Goal: Task Accomplishment & Management: Contribute content

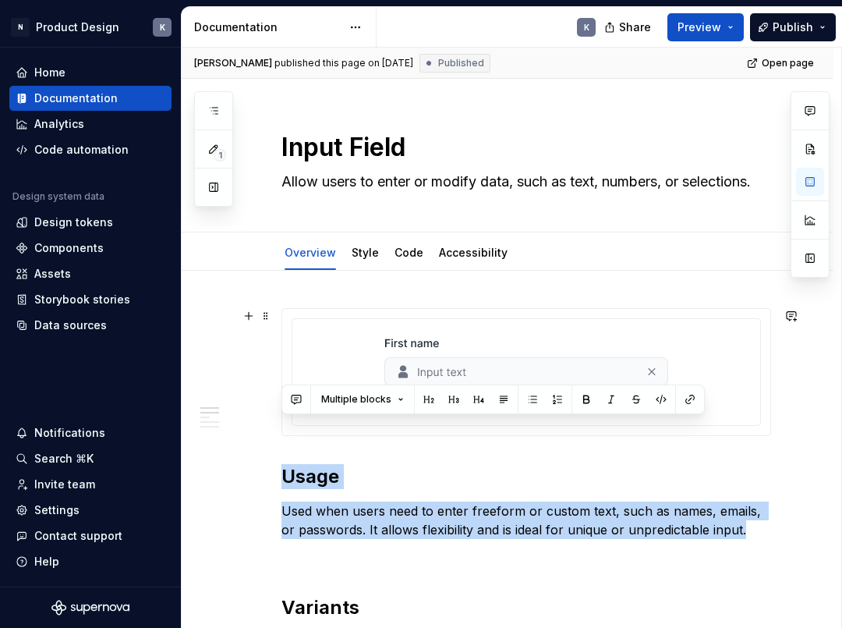
scroll to position [44, 0]
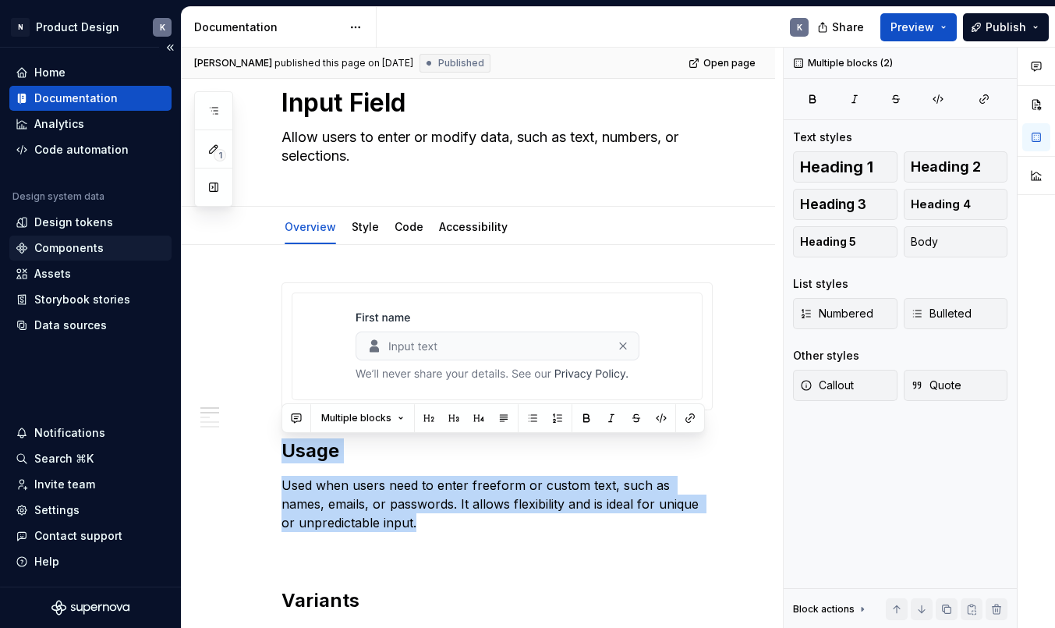
click at [80, 246] on div "Components" at bounding box center [68, 248] width 69 height 16
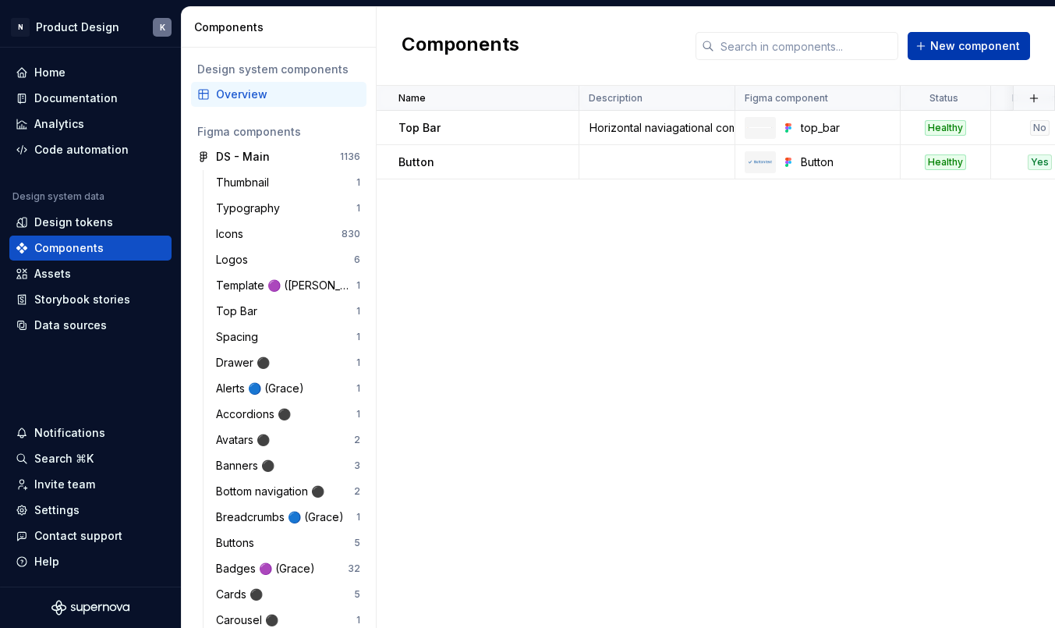
click at [841, 49] on span "New component" at bounding box center [975, 46] width 90 height 16
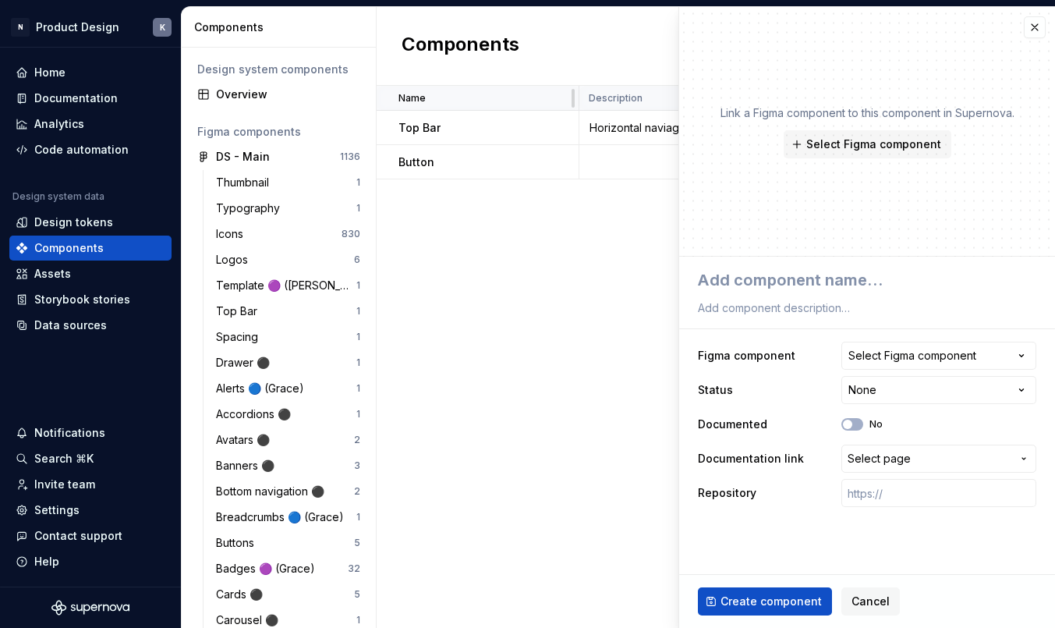
type textarea "*"
type textarea "D"
type textarea "*"
type textarea "Dr"
type textarea "*"
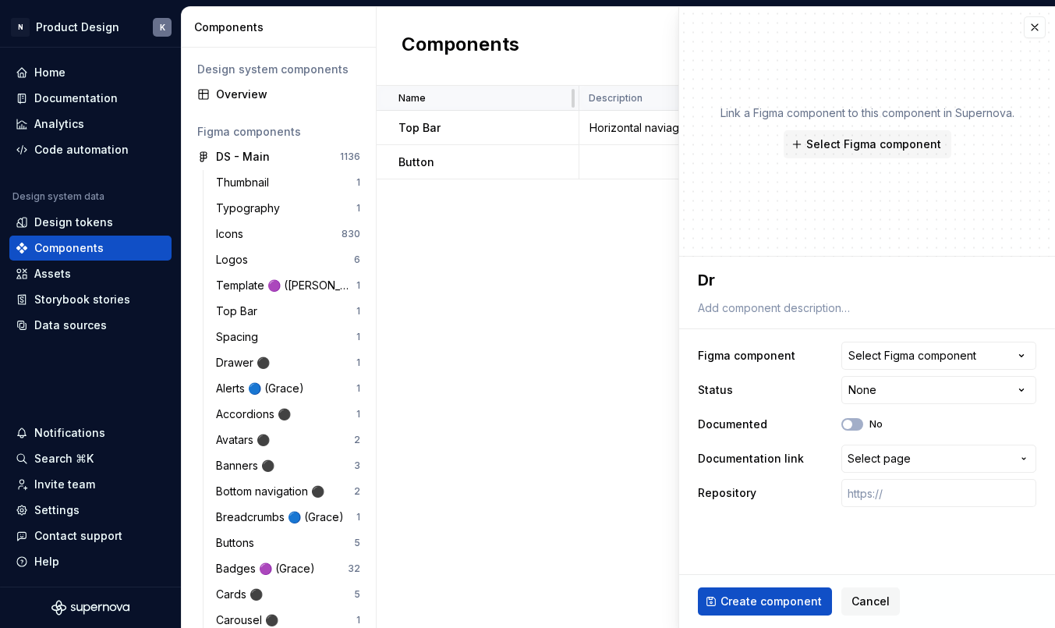
type textarea "Dro"
type textarea "*"
type textarea "Drop"
type textarea "*"
type textarea "Drop"
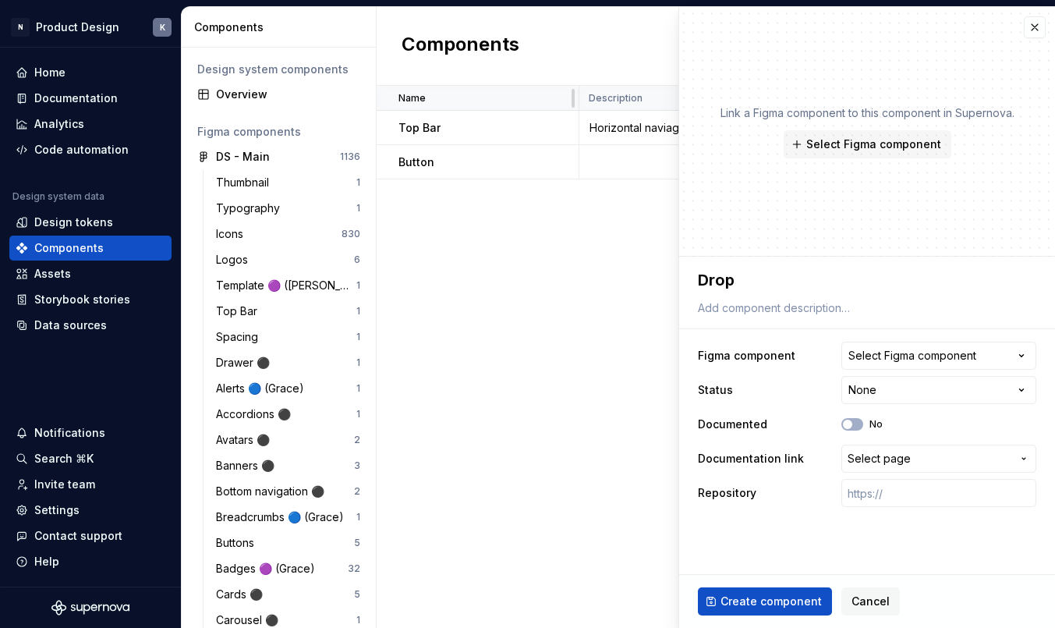
type textarea "*"
type textarea "Drop"
type textarea "*"
type textarea "Dropd"
type textarea "*"
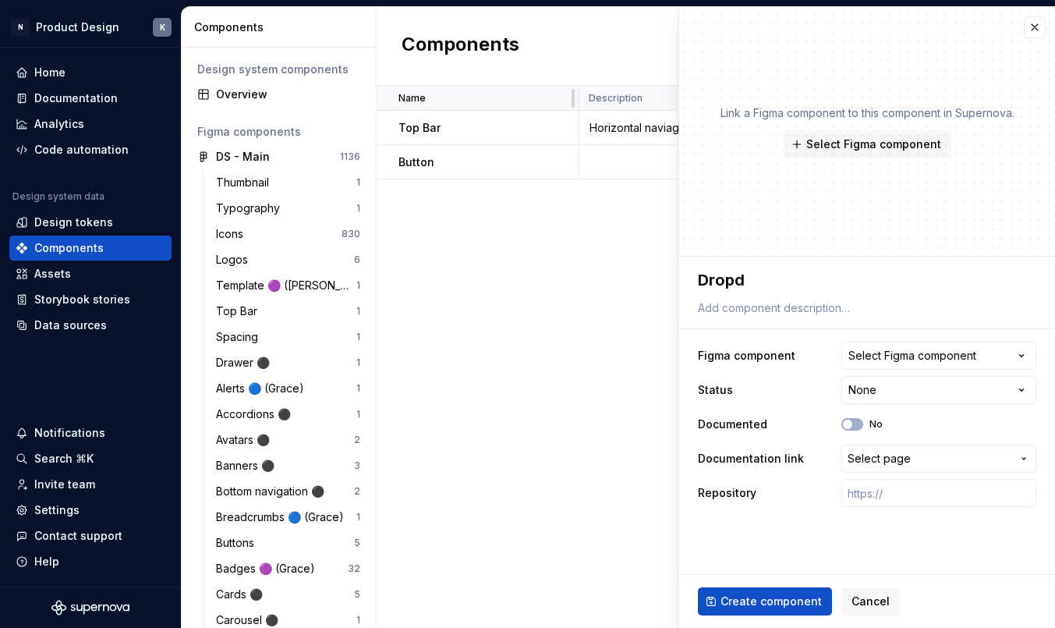
type textarea "Dropdo"
type textarea "*"
type textarea "Dropdow"
type textarea "*"
type textarea "Dropdown"
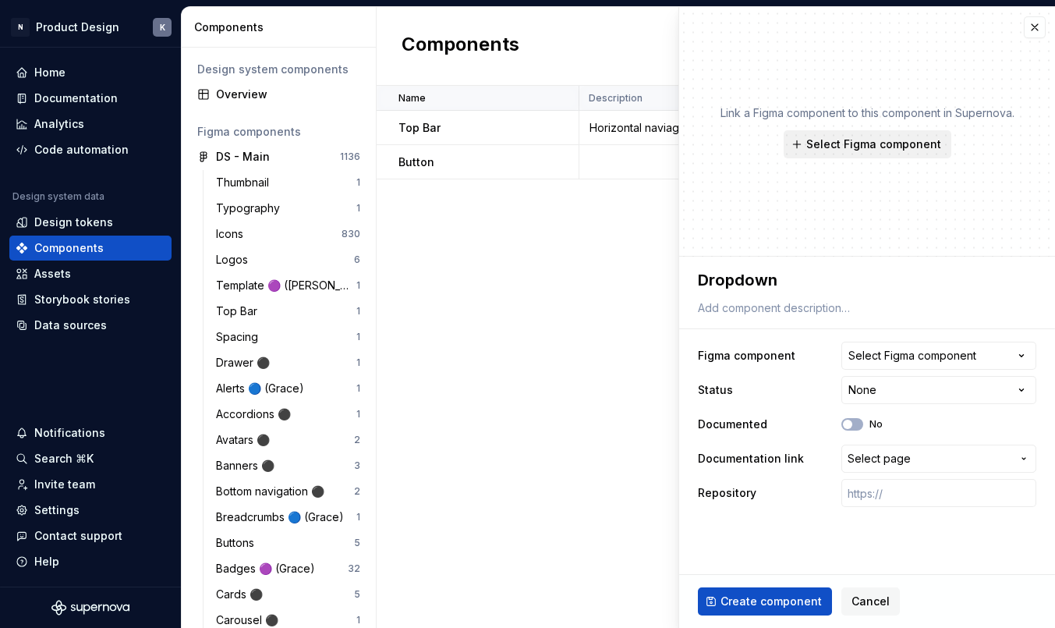
click at [841, 147] on span "Select Figma component" at bounding box center [873, 144] width 135 height 16
type textarea "*"
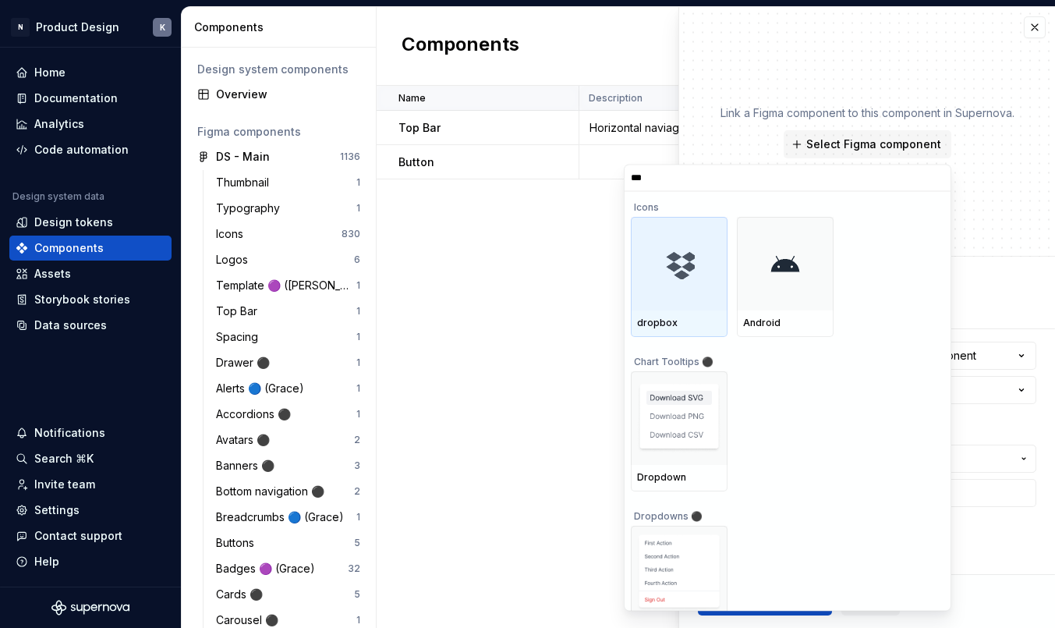
type input "****"
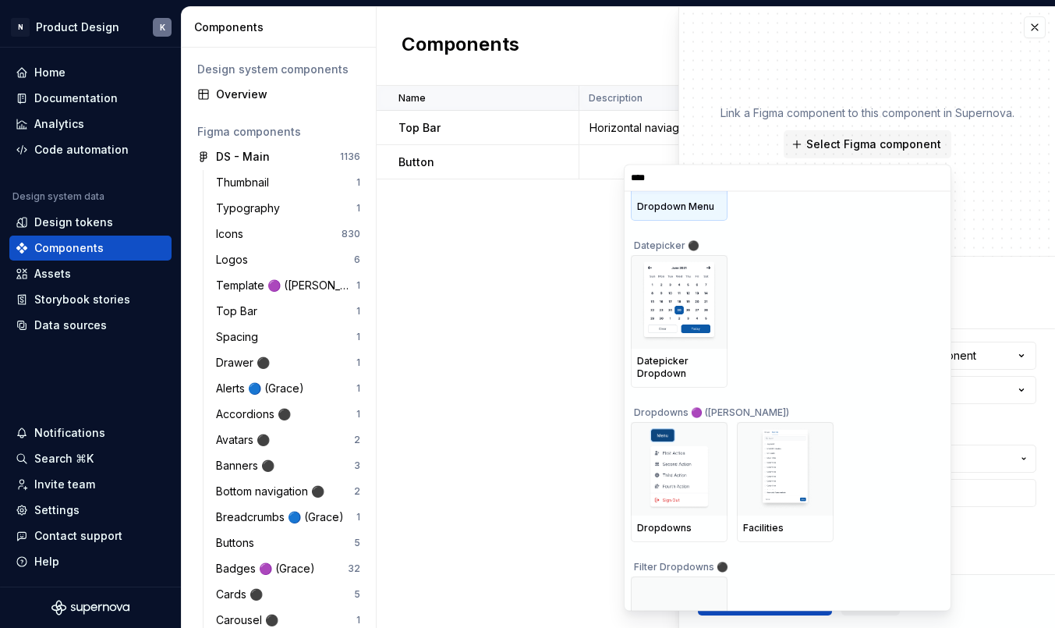
scroll to position [397, 0]
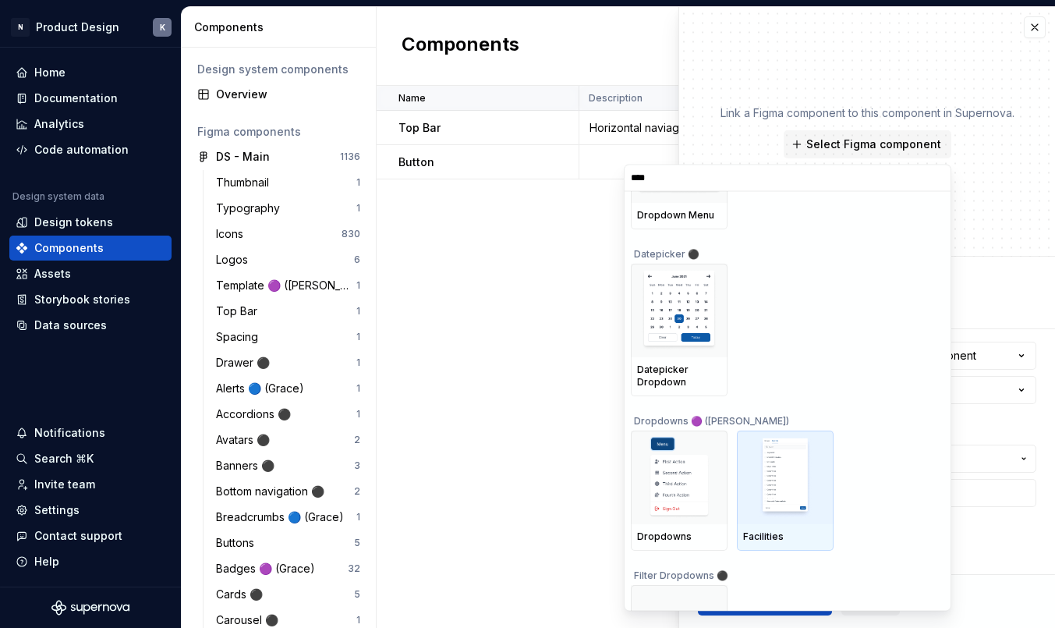
type textarea "*"
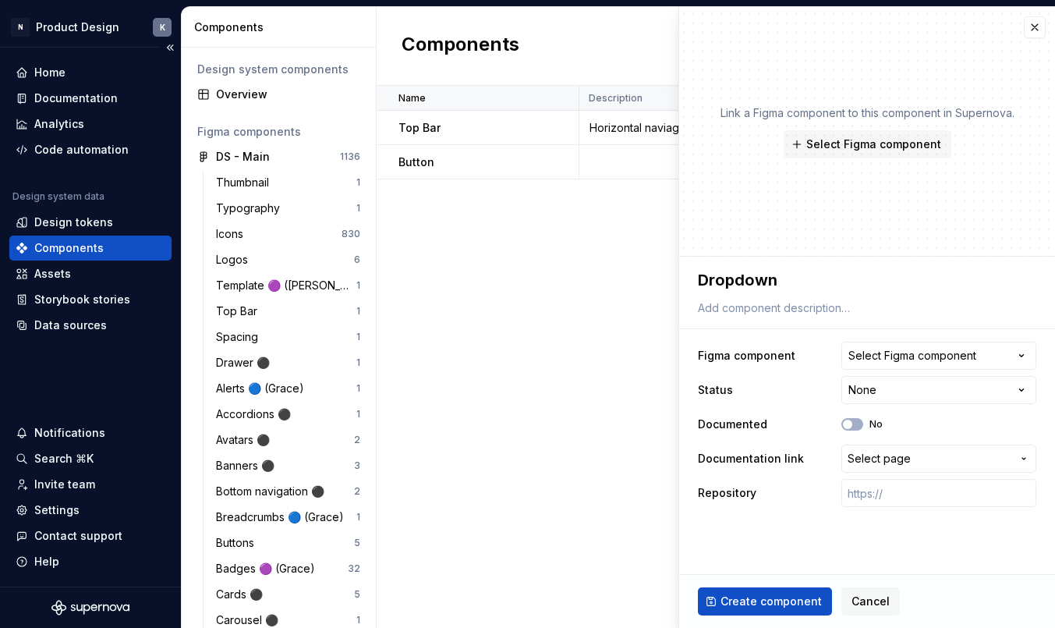
type textarea "*"
click at [841, 460] on span "Select page" at bounding box center [879, 459] width 63 height 16
type textarea "*"
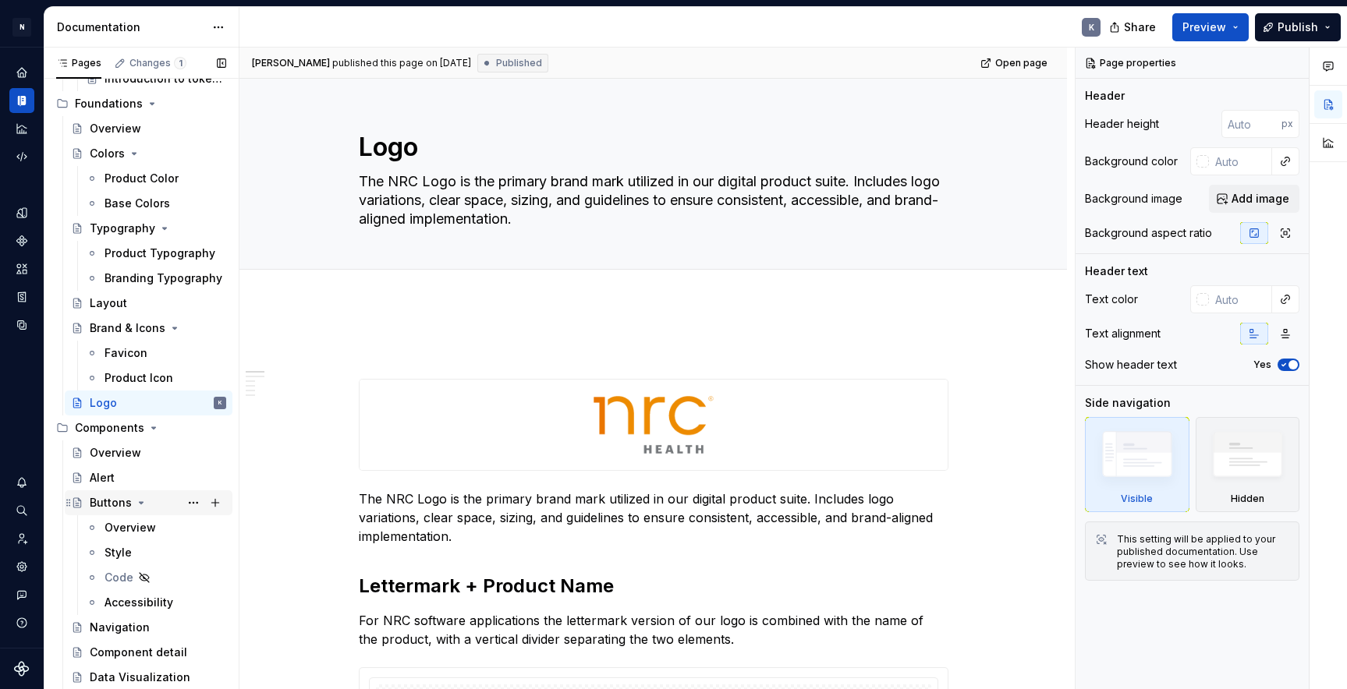
scroll to position [668, 0]
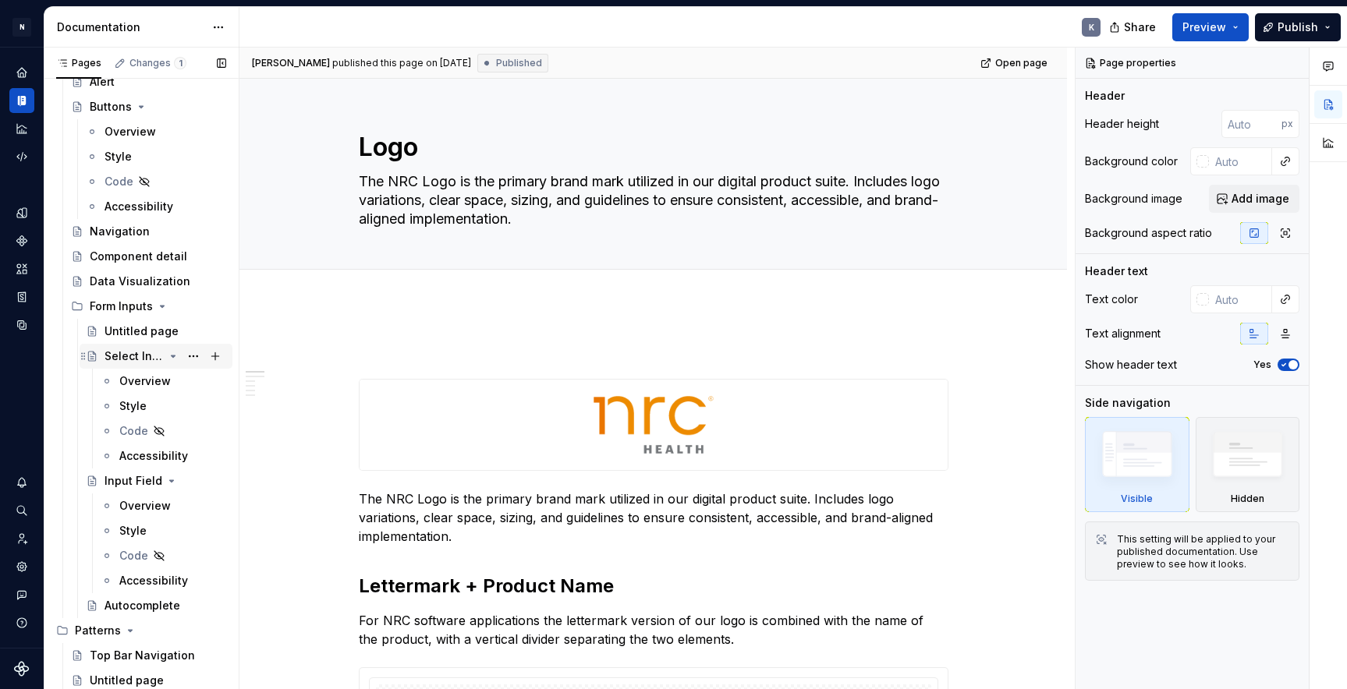
click at [149, 354] on div "Select Inputs" at bounding box center [133, 357] width 59 height 16
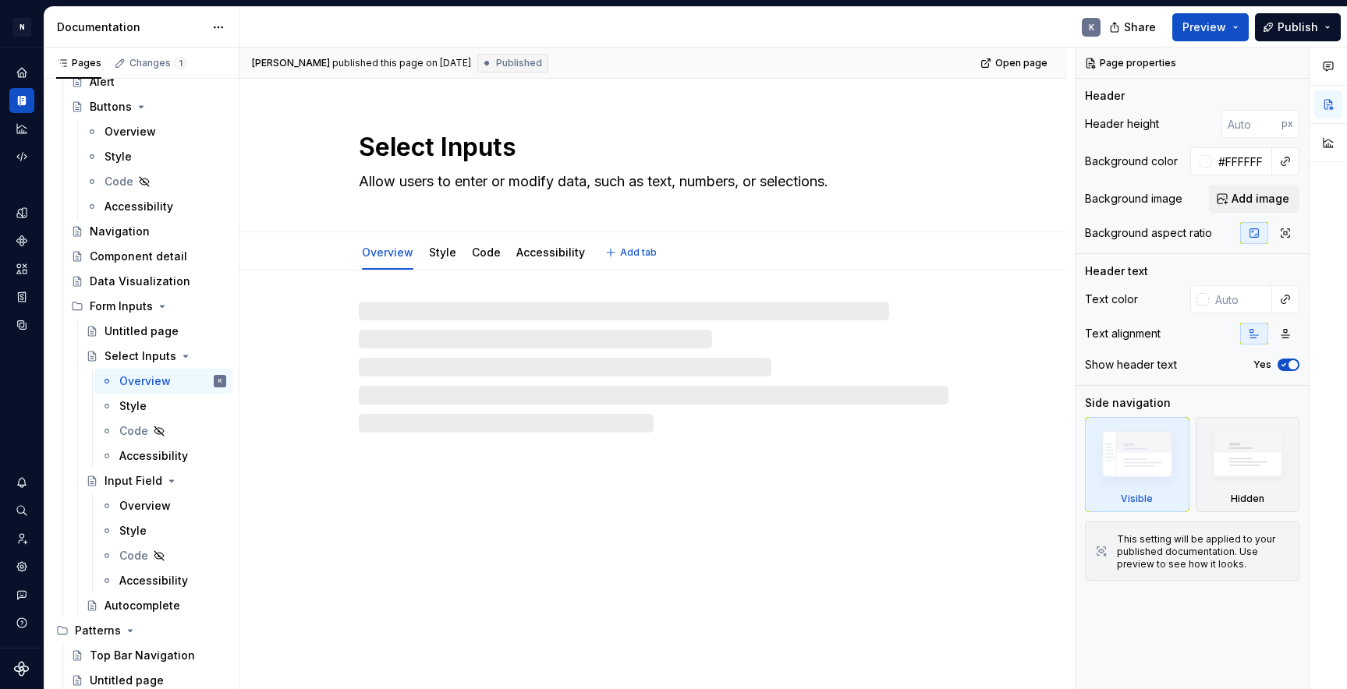
click at [513, 148] on textarea "Select Inputs" at bounding box center [651, 147] width 590 height 37
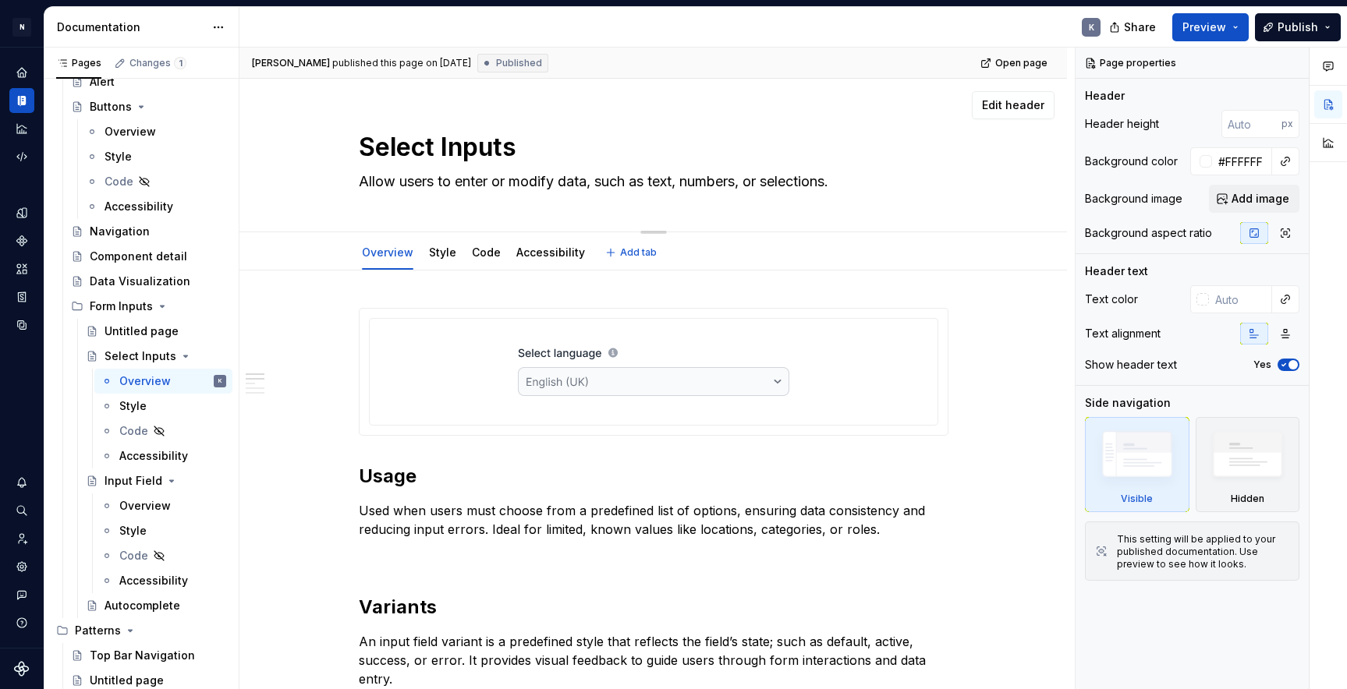
click at [517, 148] on textarea "Select Inputs" at bounding box center [651, 147] width 590 height 37
type textarea "*"
type textarea "Select Input"
type textarea "*"
type textarea "Select Input"
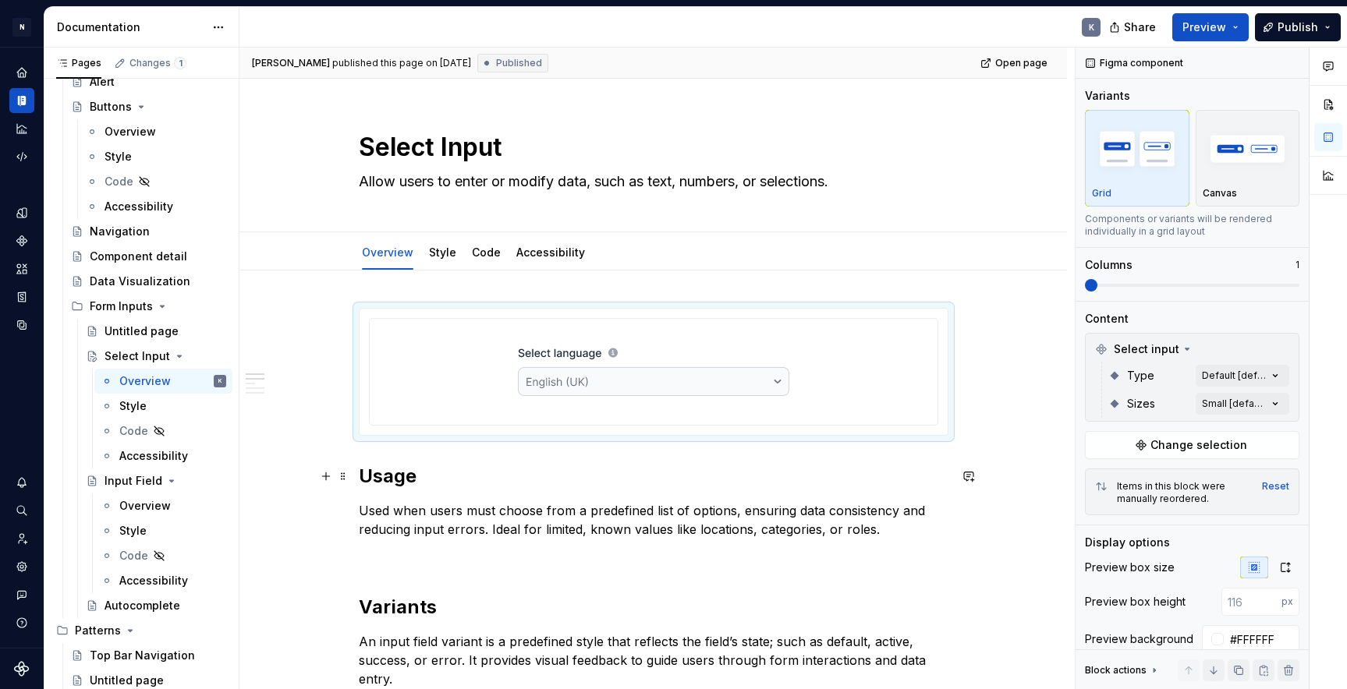
type textarea "*"
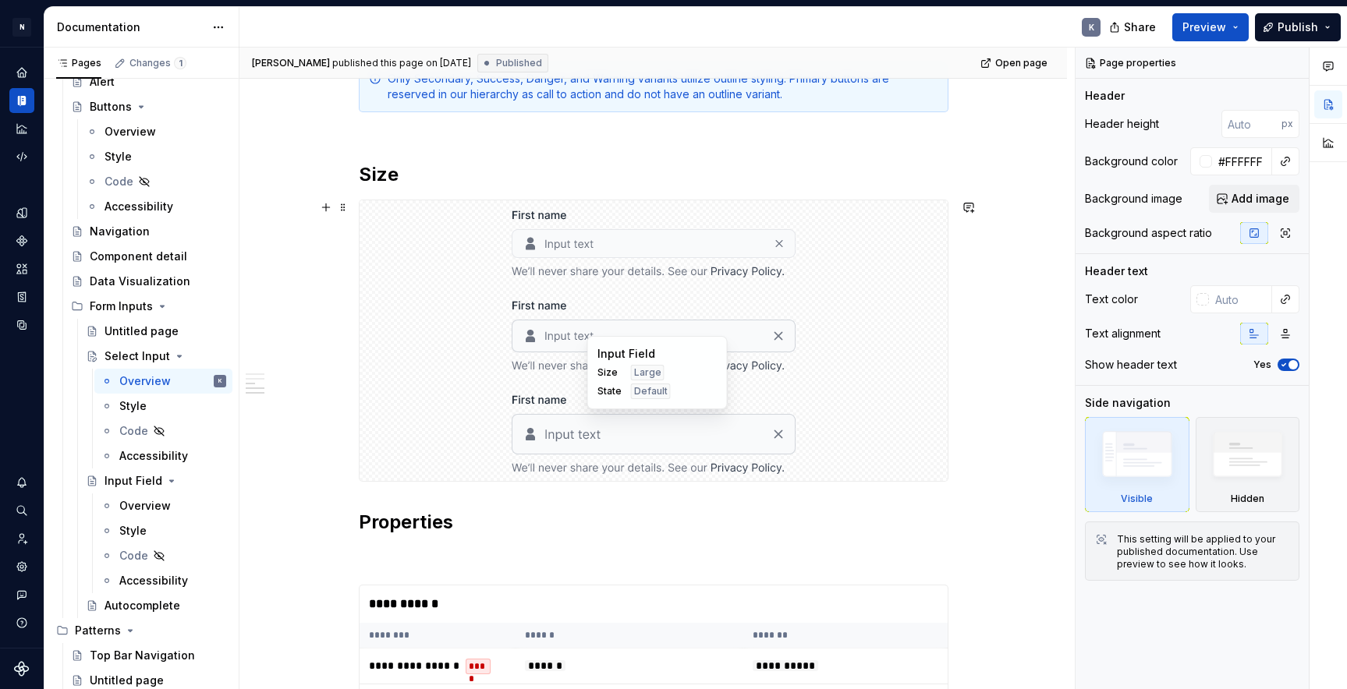
scroll to position [2014, 0]
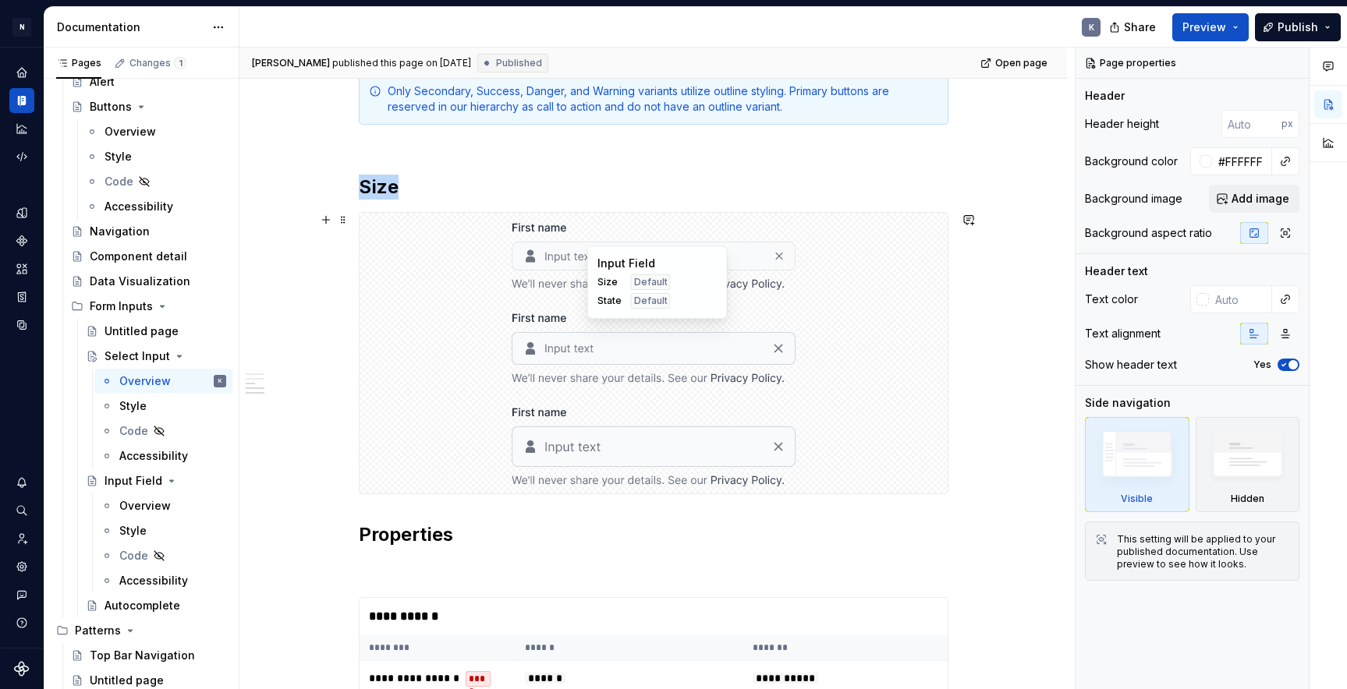
click at [863, 375] on div at bounding box center [653, 347] width 588 height 88
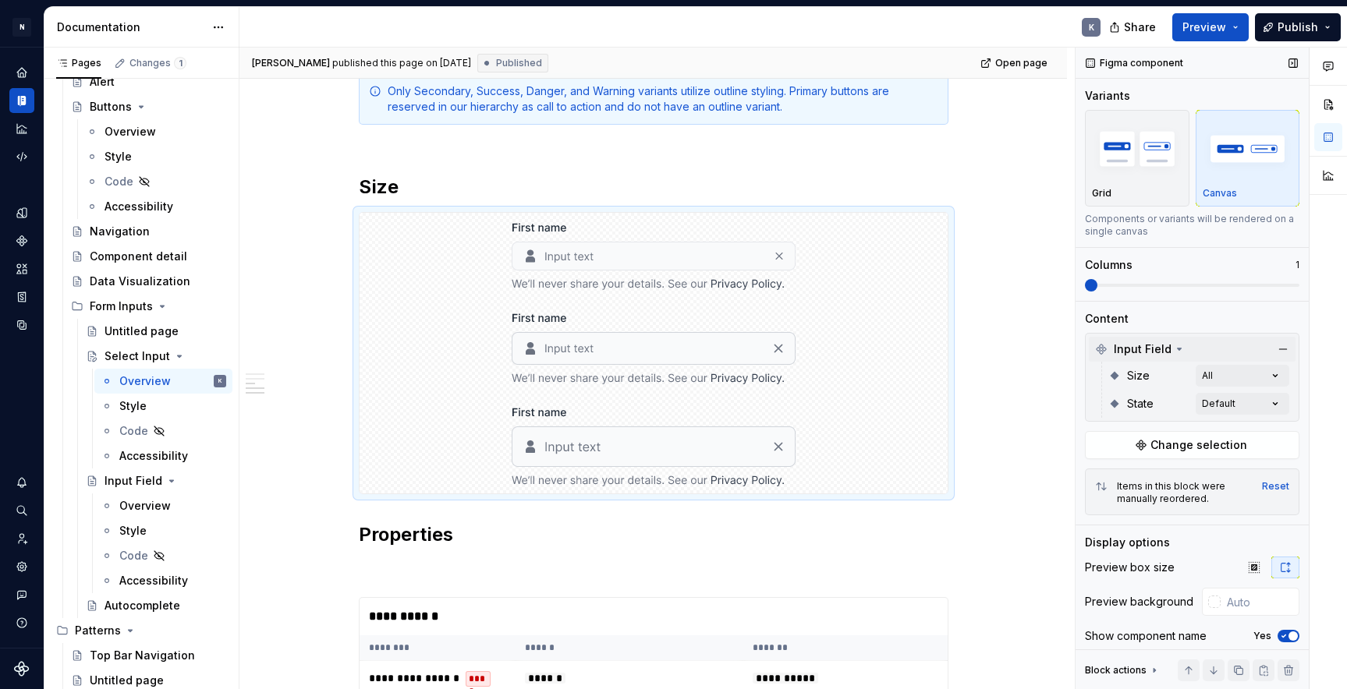
click at [1178, 350] on icon at bounding box center [1179, 349] width 12 height 12
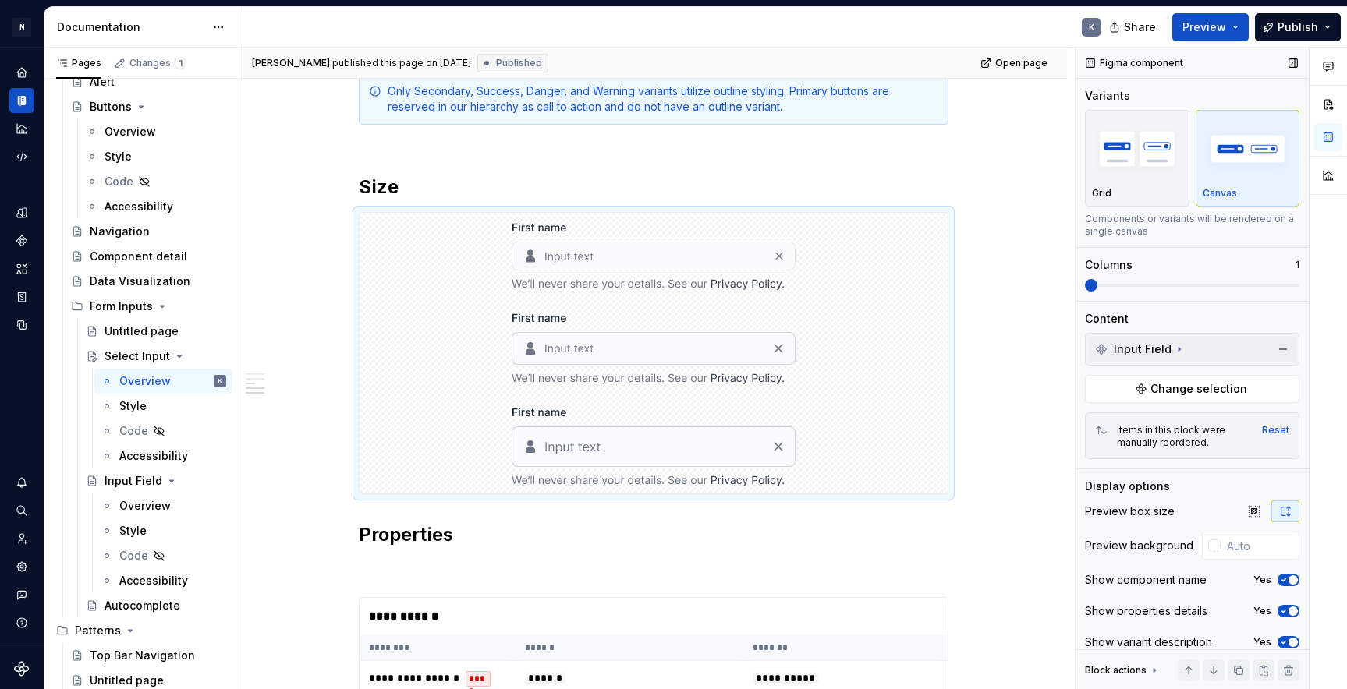
click at [1178, 350] on icon at bounding box center [1179, 349] width 12 height 12
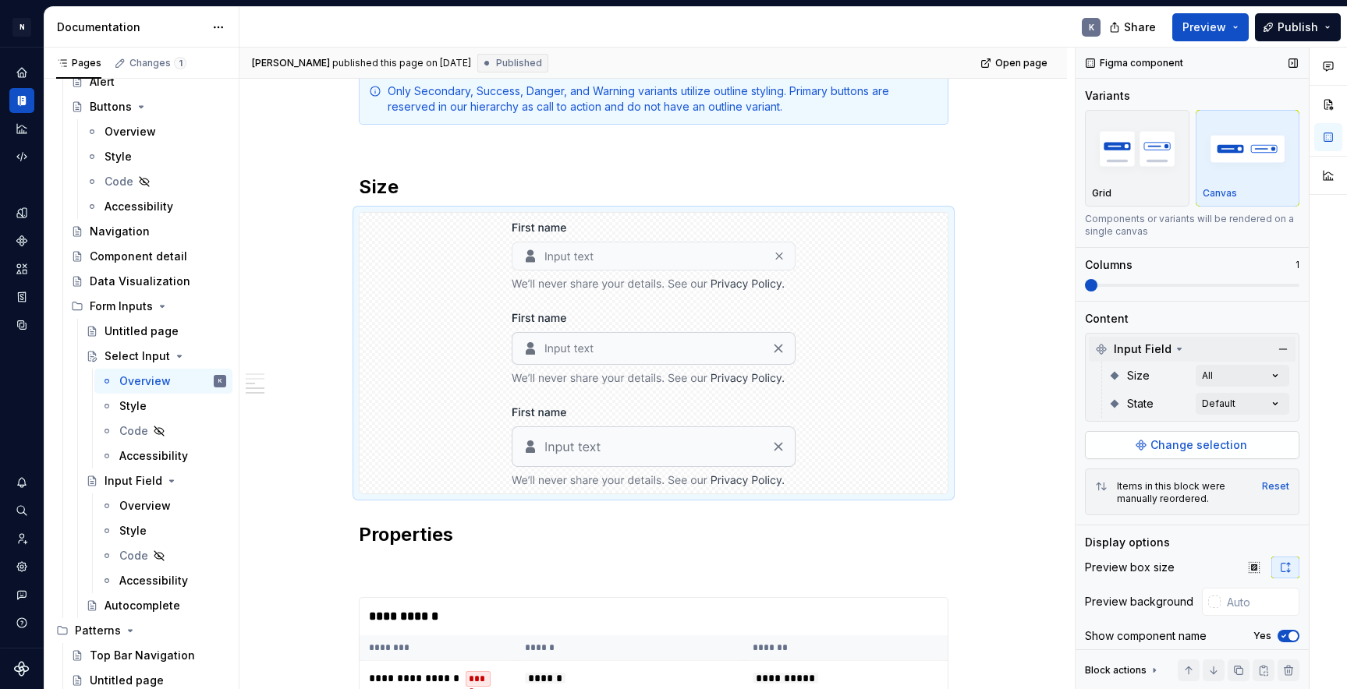
click at [1194, 444] on span "Change selection" at bounding box center [1198, 445] width 97 height 16
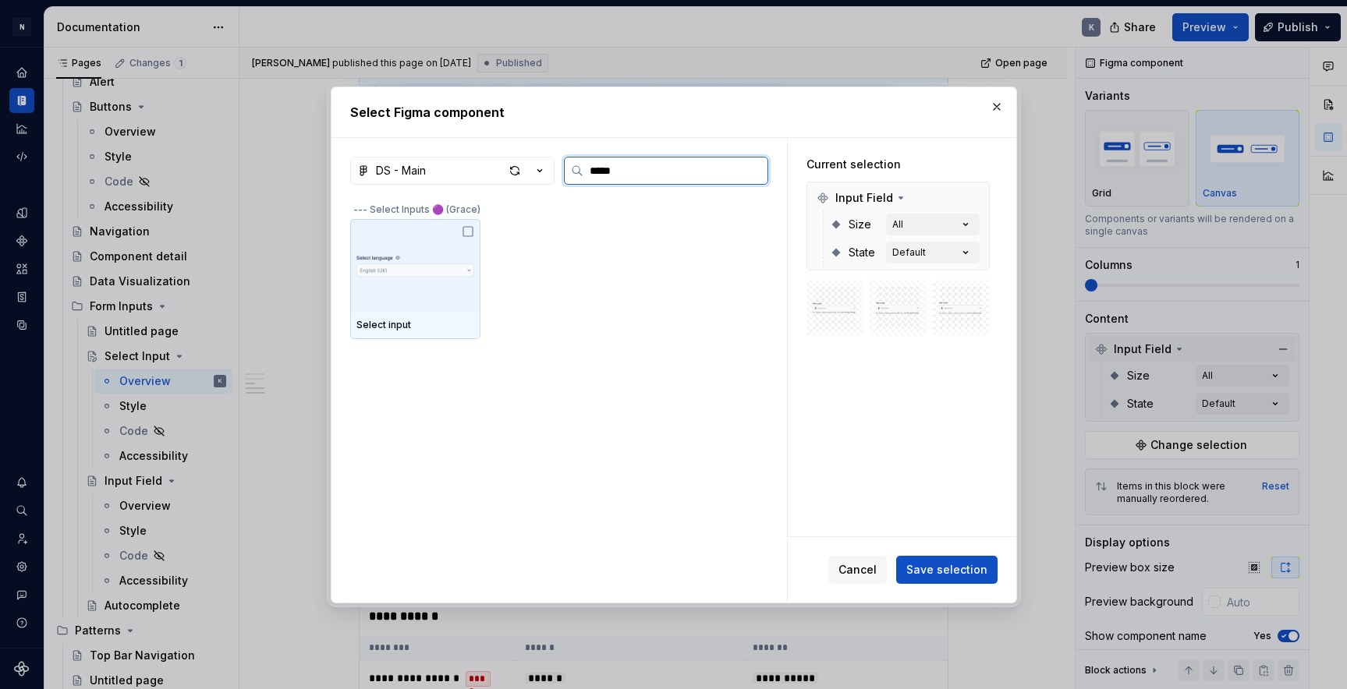
type input "******"
click at [464, 264] on img at bounding box center [415, 265] width 118 height 51
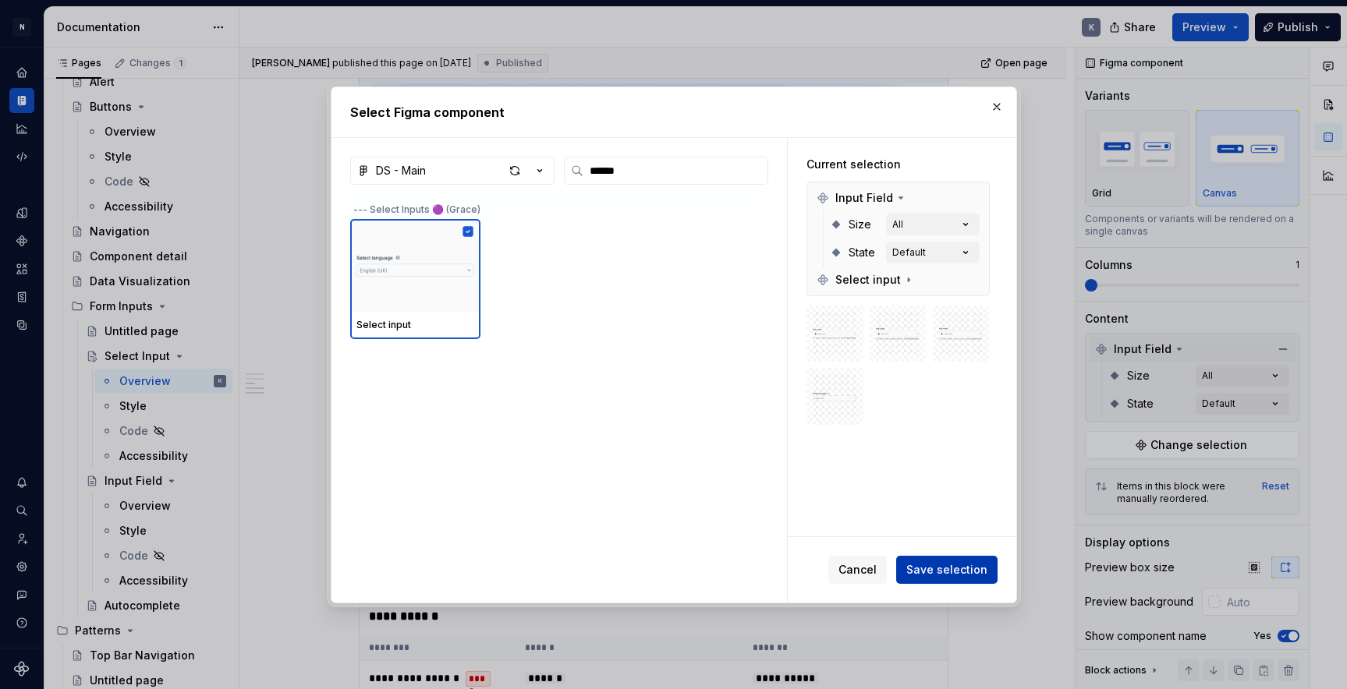
click at [946, 573] on span "Save selection" at bounding box center [946, 570] width 81 height 16
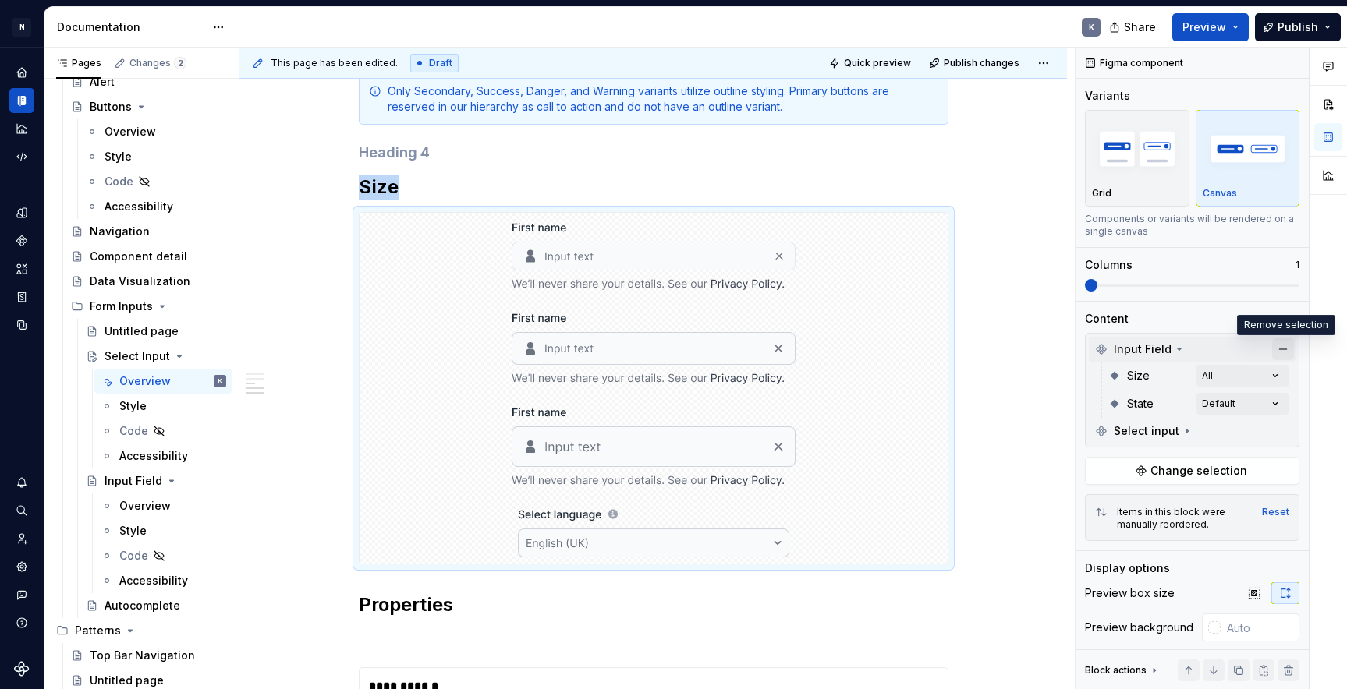
click at [1284, 348] on button "button" at bounding box center [1283, 349] width 22 height 22
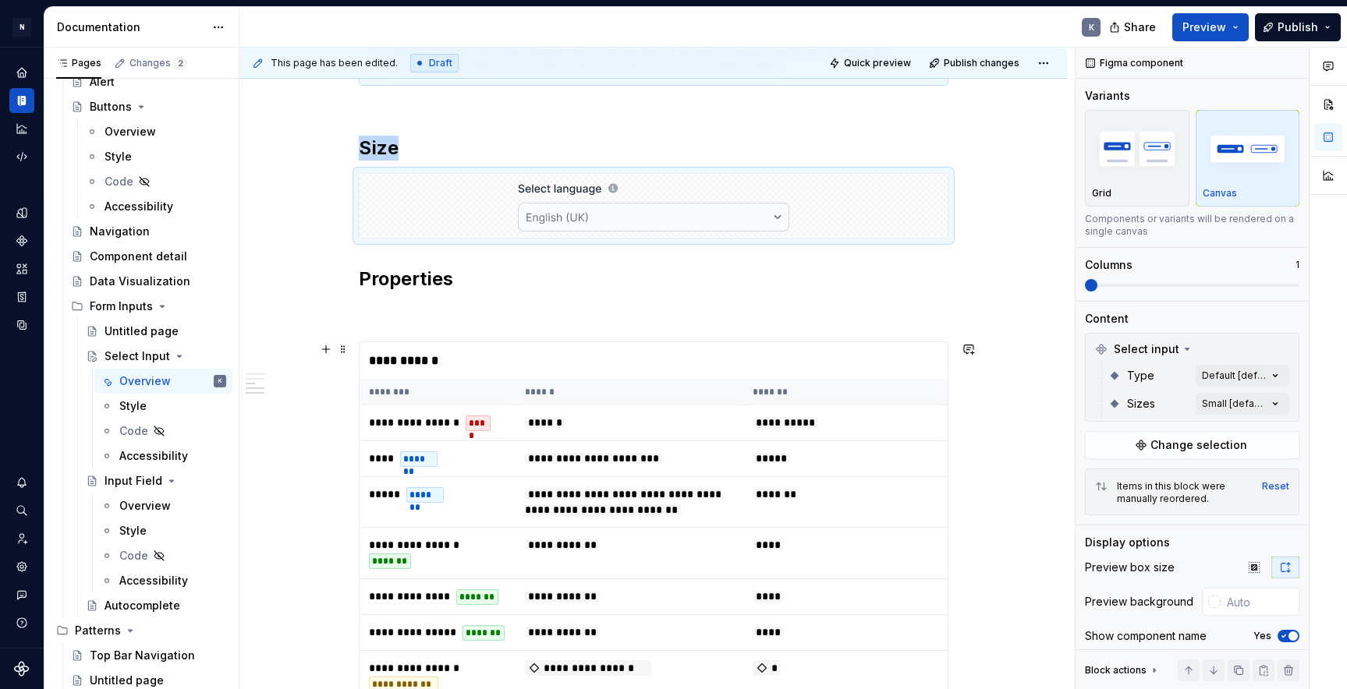
scroll to position [2064, 0]
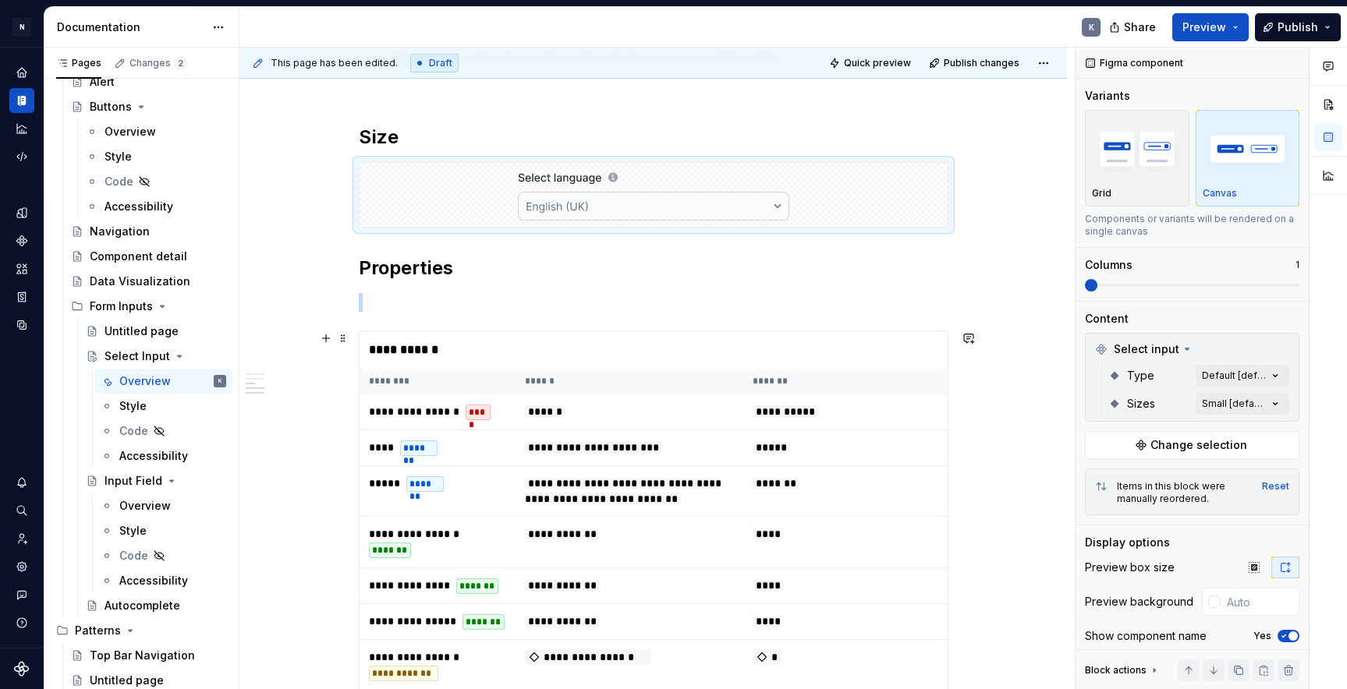
click at [843, 349] on div "**********" at bounding box center [653, 349] width 588 height 37
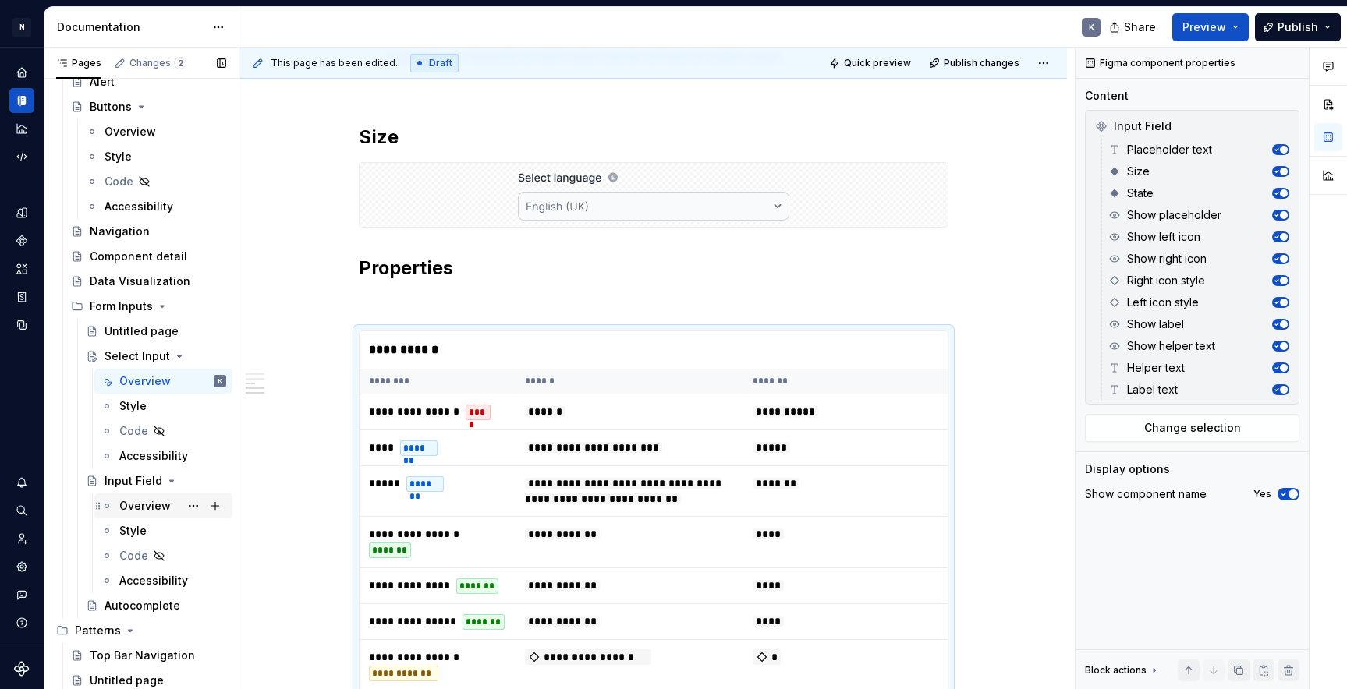
click at [161, 508] on div "Overview" at bounding box center [144, 506] width 51 height 16
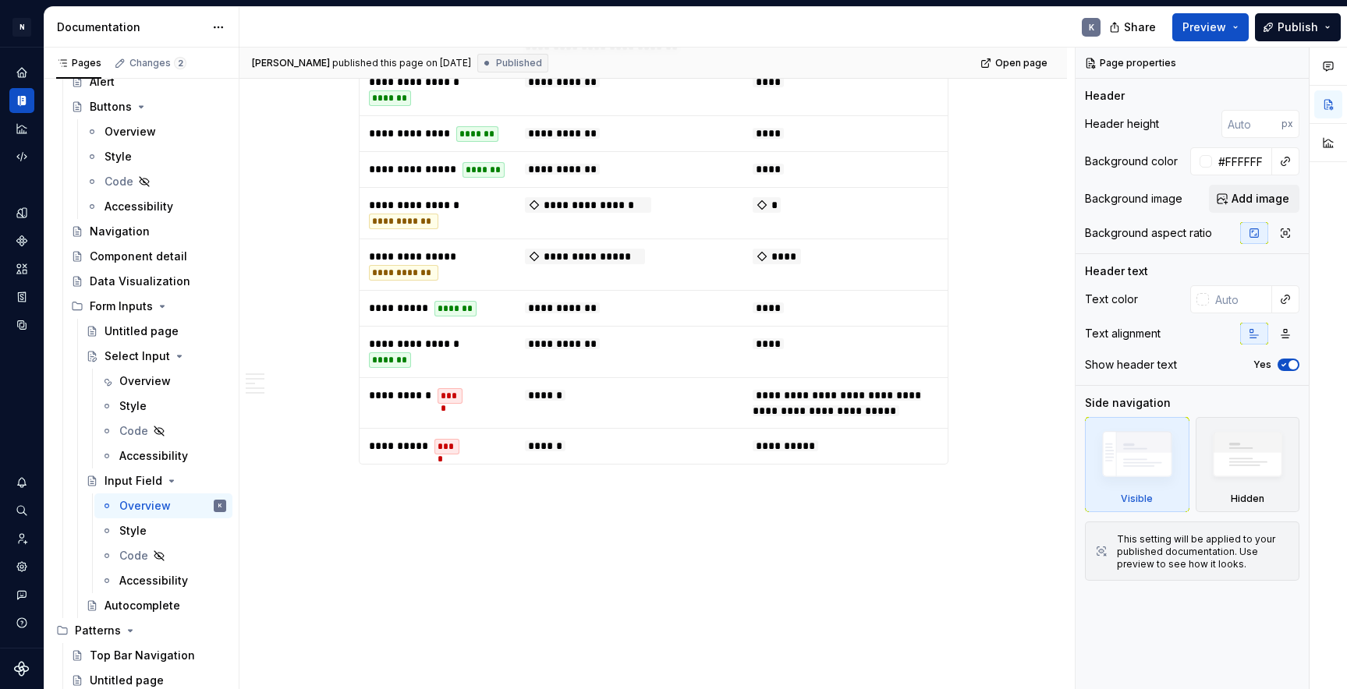
scroll to position [2751, 0]
click at [158, 384] on div "Overview" at bounding box center [144, 382] width 51 height 16
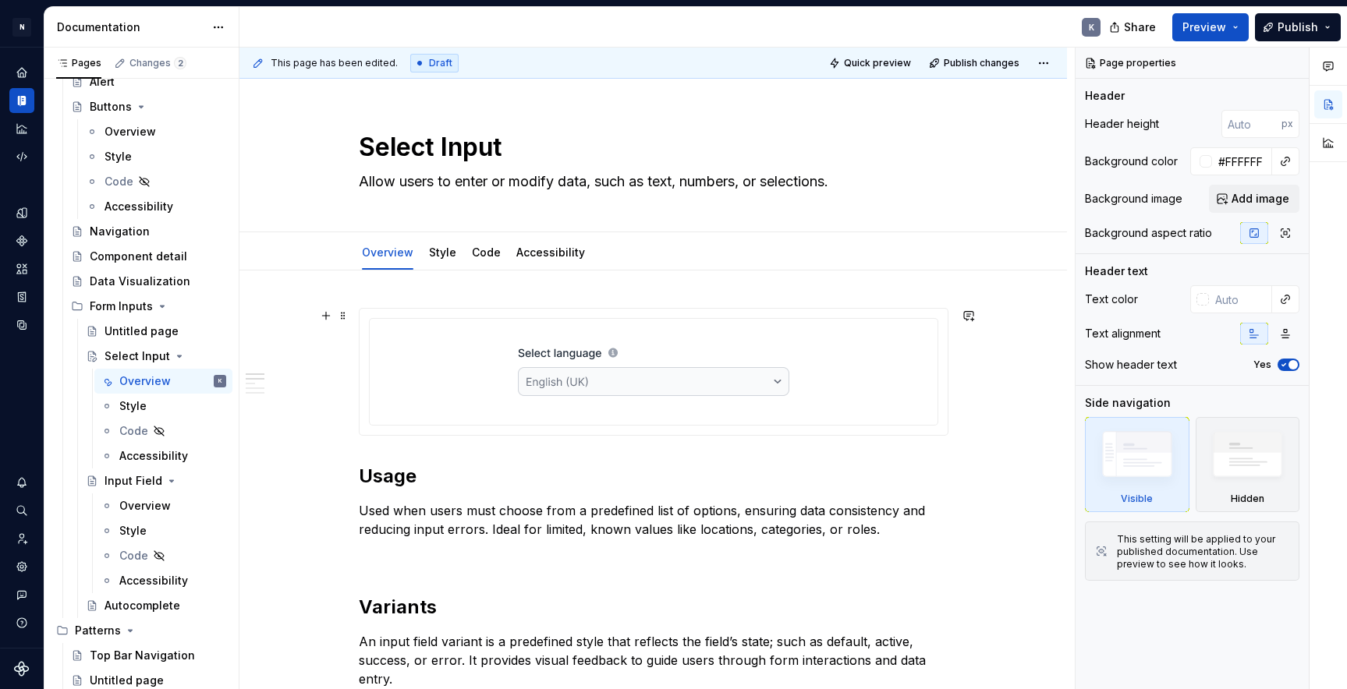
click at [780, 397] on img at bounding box center [653, 370] width 271 height 78
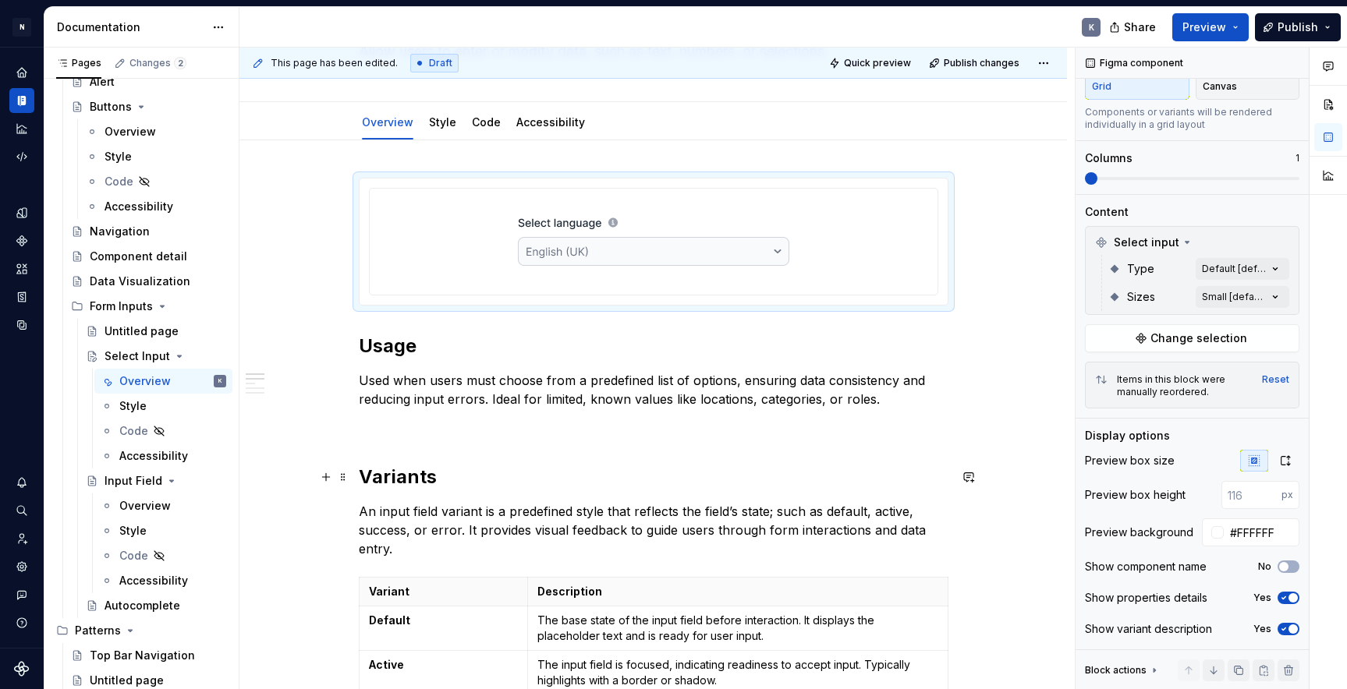
scroll to position [122, 0]
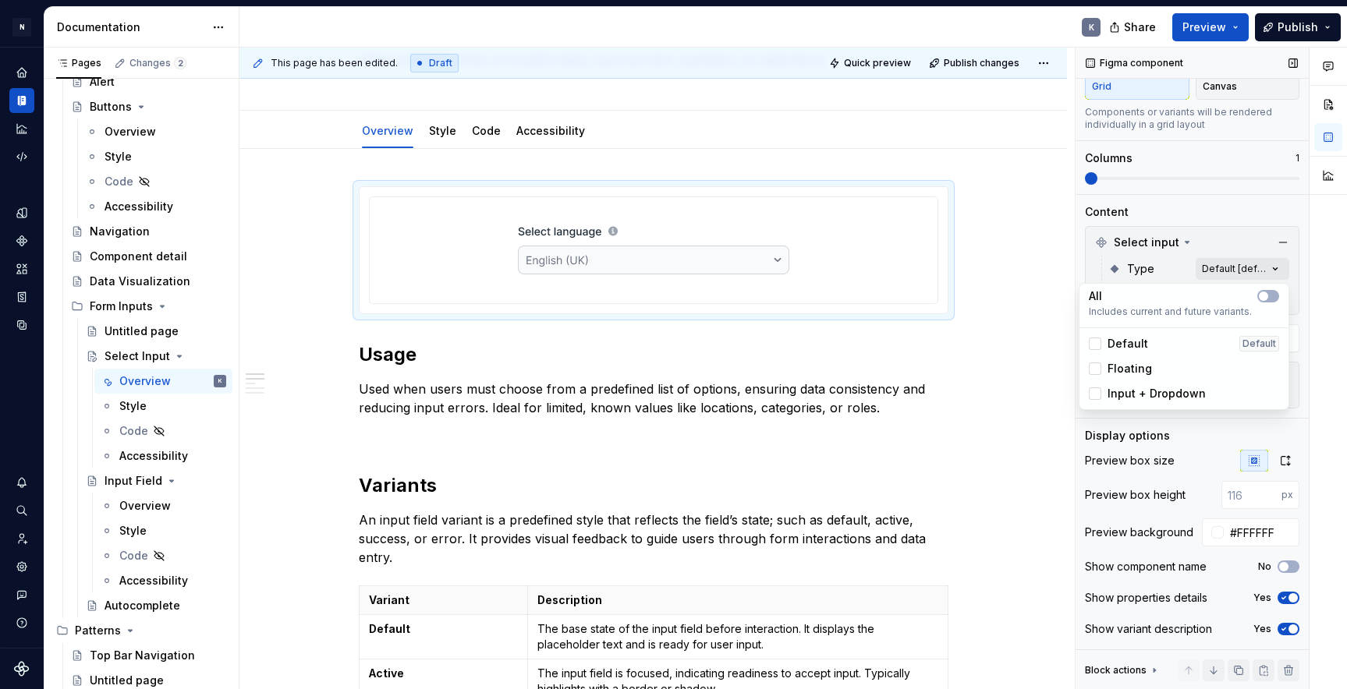
click at [1276, 269] on div "Comments Open comments No comments yet Select ‘Comment’ from the block context …" at bounding box center [1210, 369] width 271 height 643
click at [1213, 215] on div "Comments Open comments No comments yet Select ‘Comment’ from the block context …" at bounding box center [1210, 369] width 271 height 643
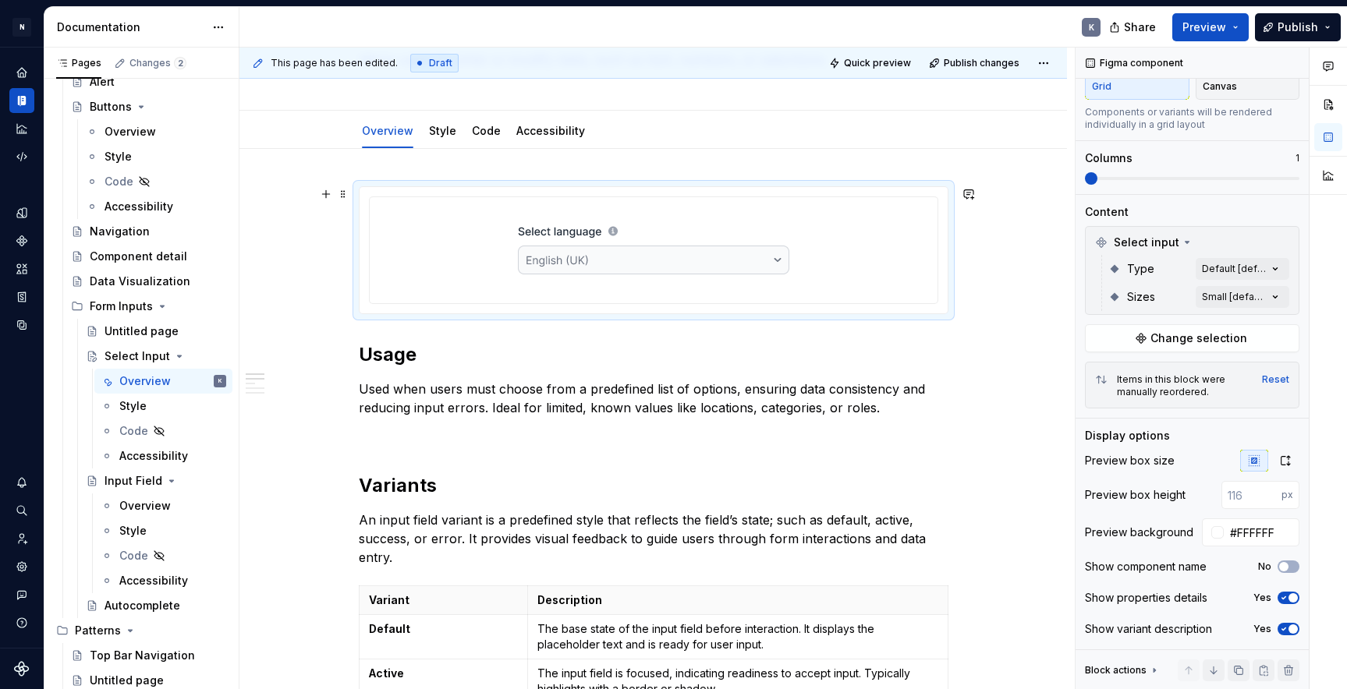
click at [872, 260] on div at bounding box center [653, 249] width 555 height 90
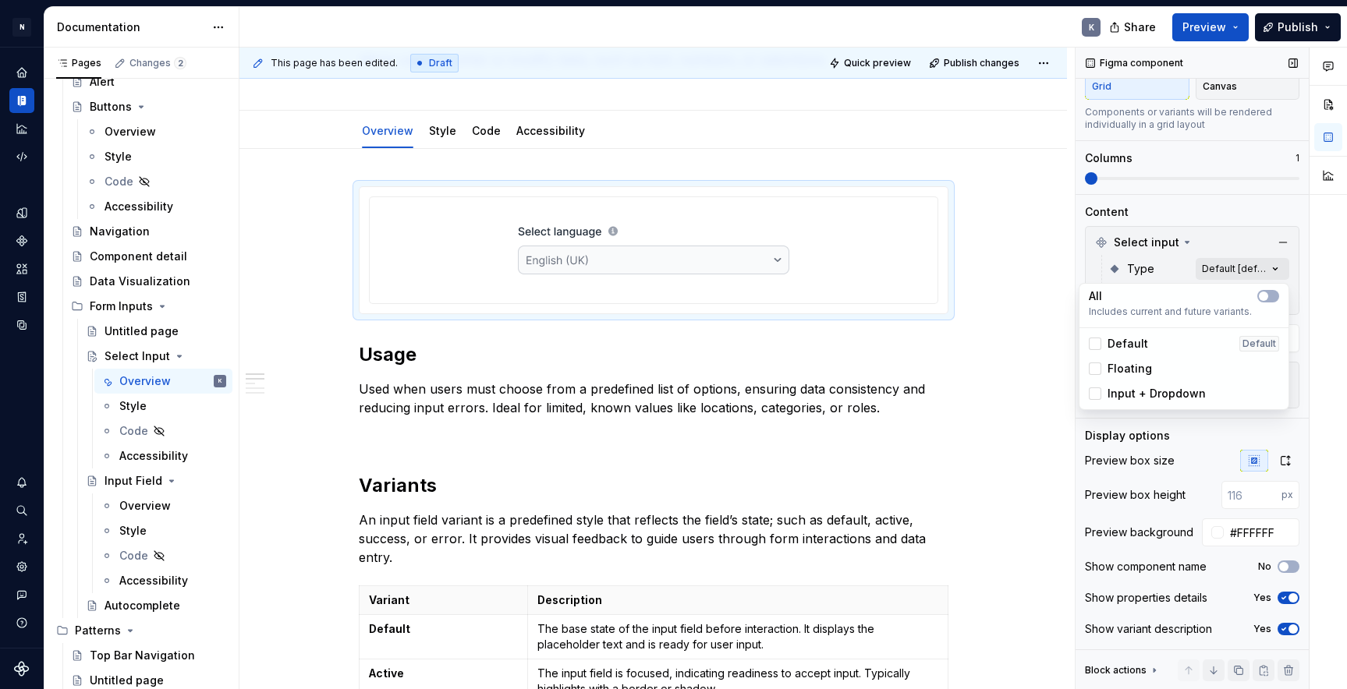
click at [1246, 269] on div "Comments Open comments No comments yet Select ‘Comment’ from the block context …" at bounding box center [1210, 369] width 271 height 643
click at [1168, 395] on span "Input + Dropdown" at bounding box center [1156, 394] width 98 height 16
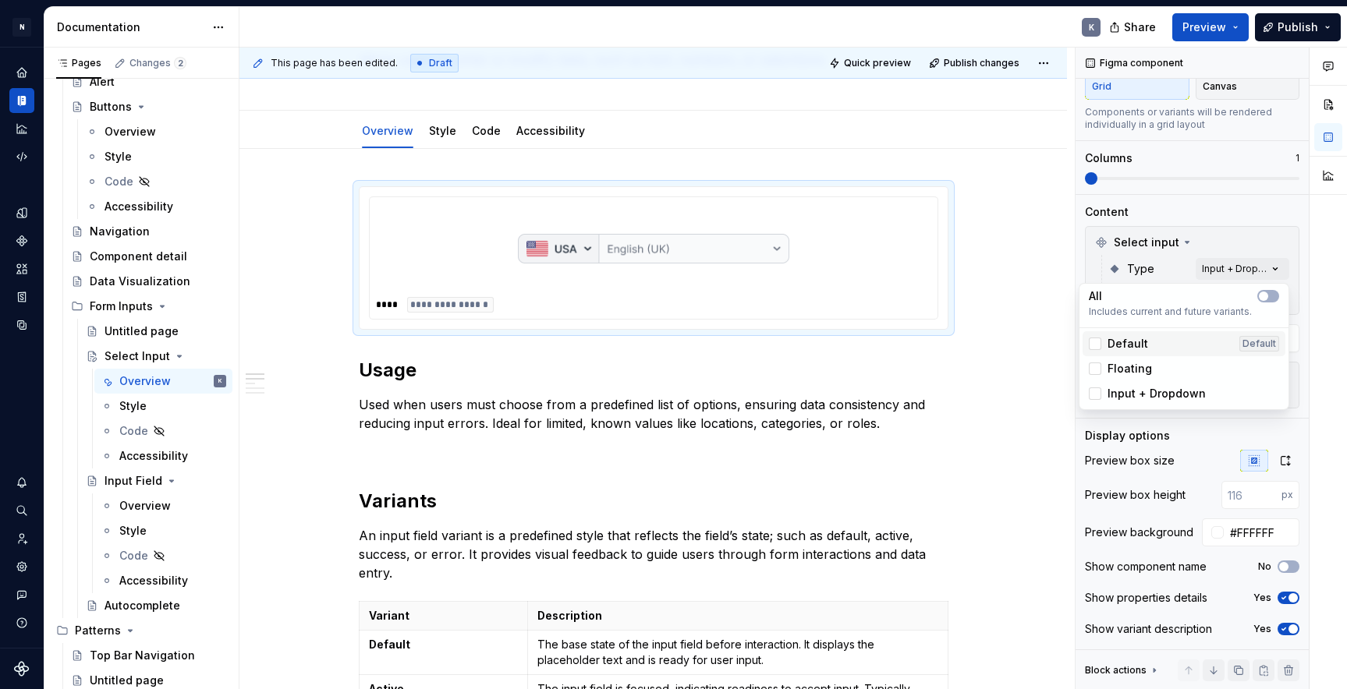
click at [1174, 347] on div "Default Default" at bounding box center [1184, 344] width 190 height 16
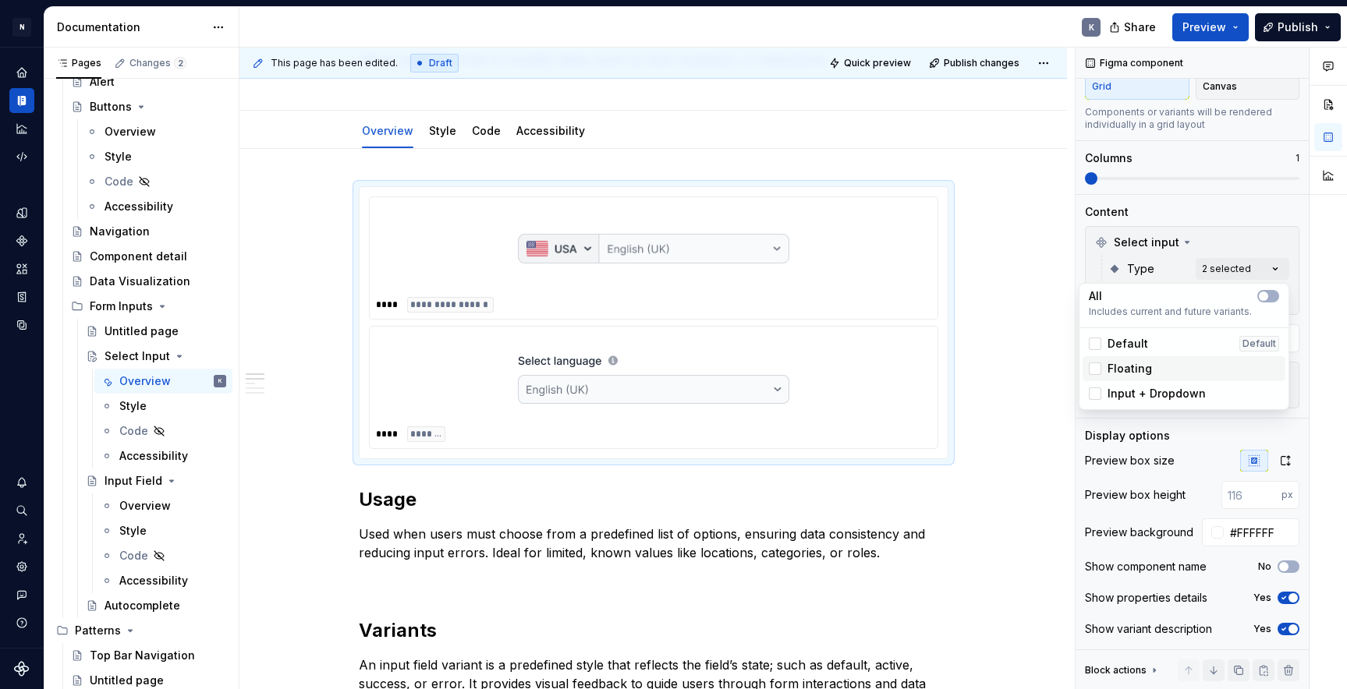
click at [1163, 367] on div "Floating" at bounding box center [1184, 369] width 190 height 16
click at [1263, 296] on span "button" at bounding box center [1263, 296] width 9 height 9
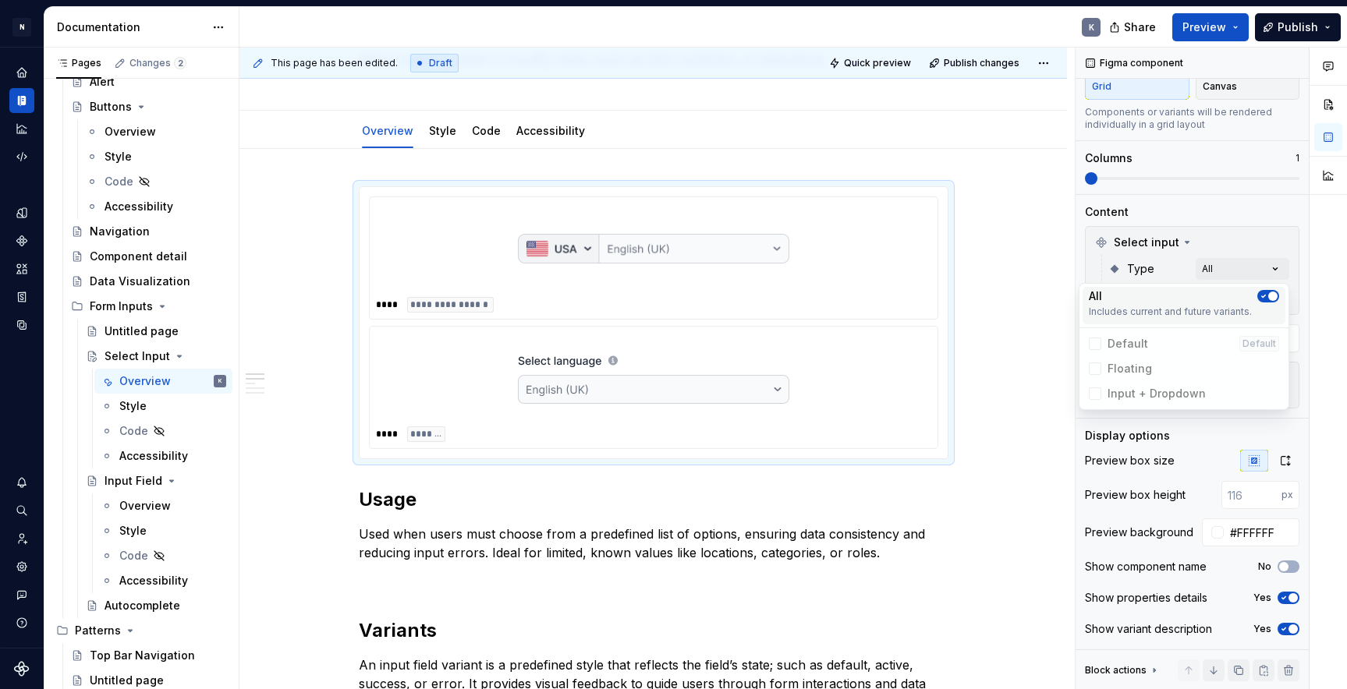
click at [1263, 296] on icon "button" at bounding box center [1263, 296] width 12 height 9
click at [1095, 394] on polyline at bounding box center [1095, 394] width 0 height 0
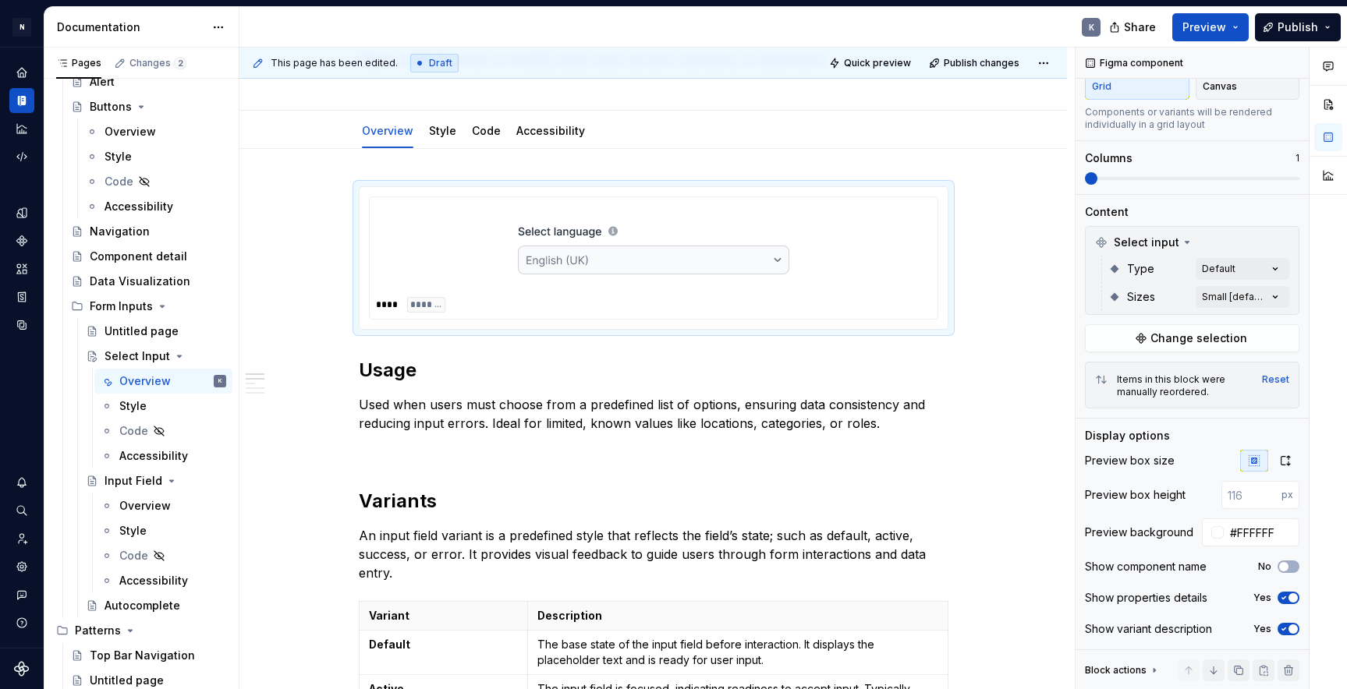
click at [892, 419] on html "N Product Design K Design system data Documentation K Share Preview Publish Pag…" at bounding box center [673, 344] width 1347 height 689
click at [1286, 567] on span "button" at bounding box center [1283, 566] width 9 height 9
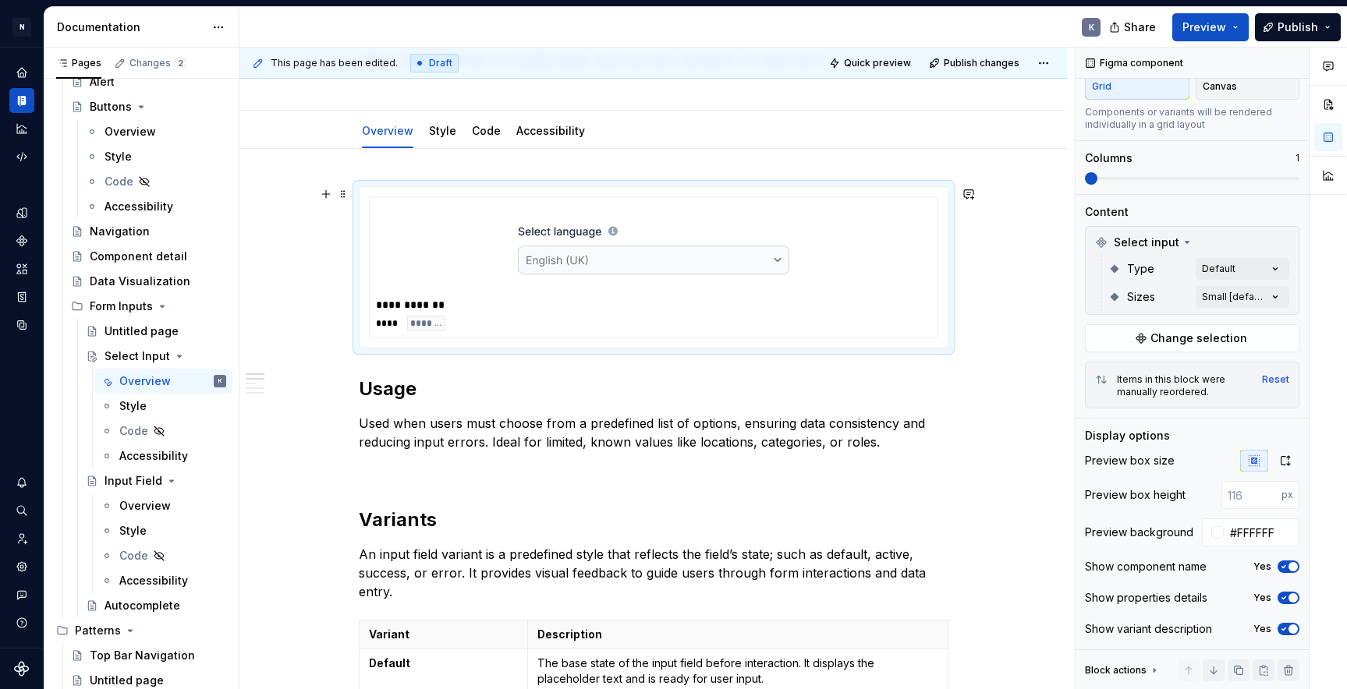
click at [1291, 567] on span "button" at bounding box center [1292, 566] width 9 height 9
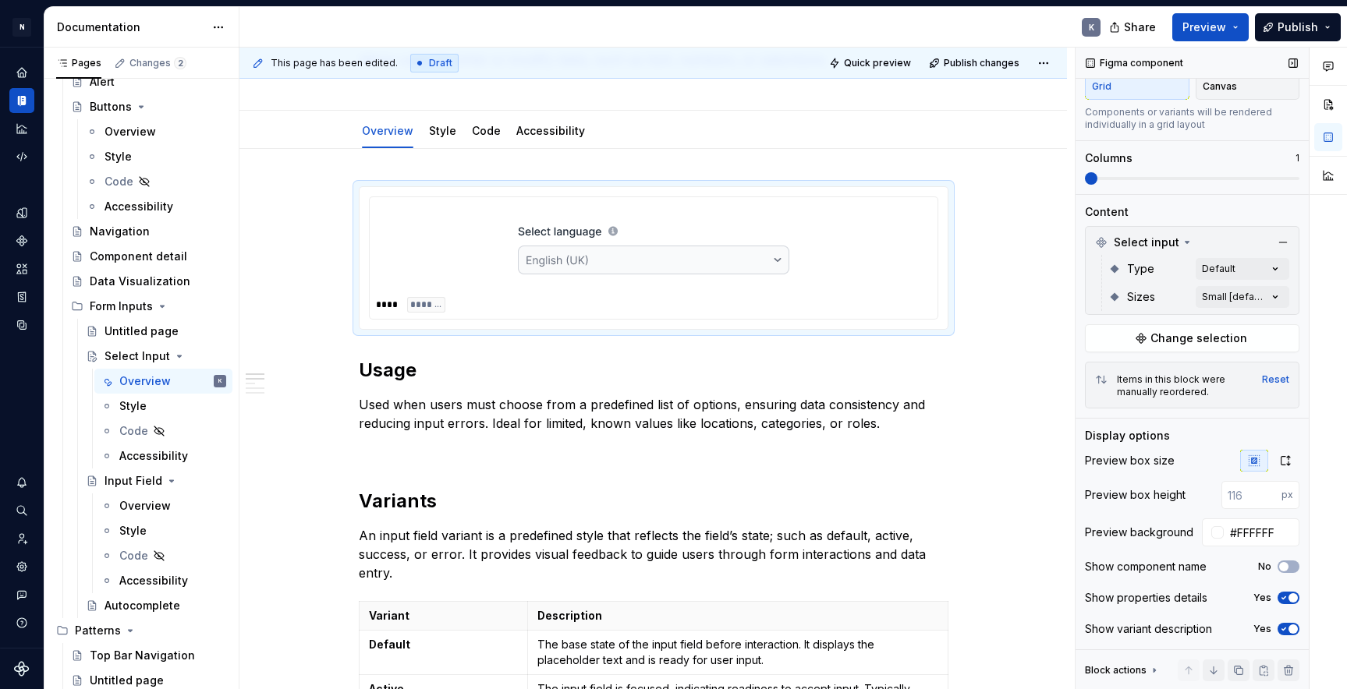
click at [1281, 594] on icon "button" at bounding box center [1283, 597] width 12 height 9
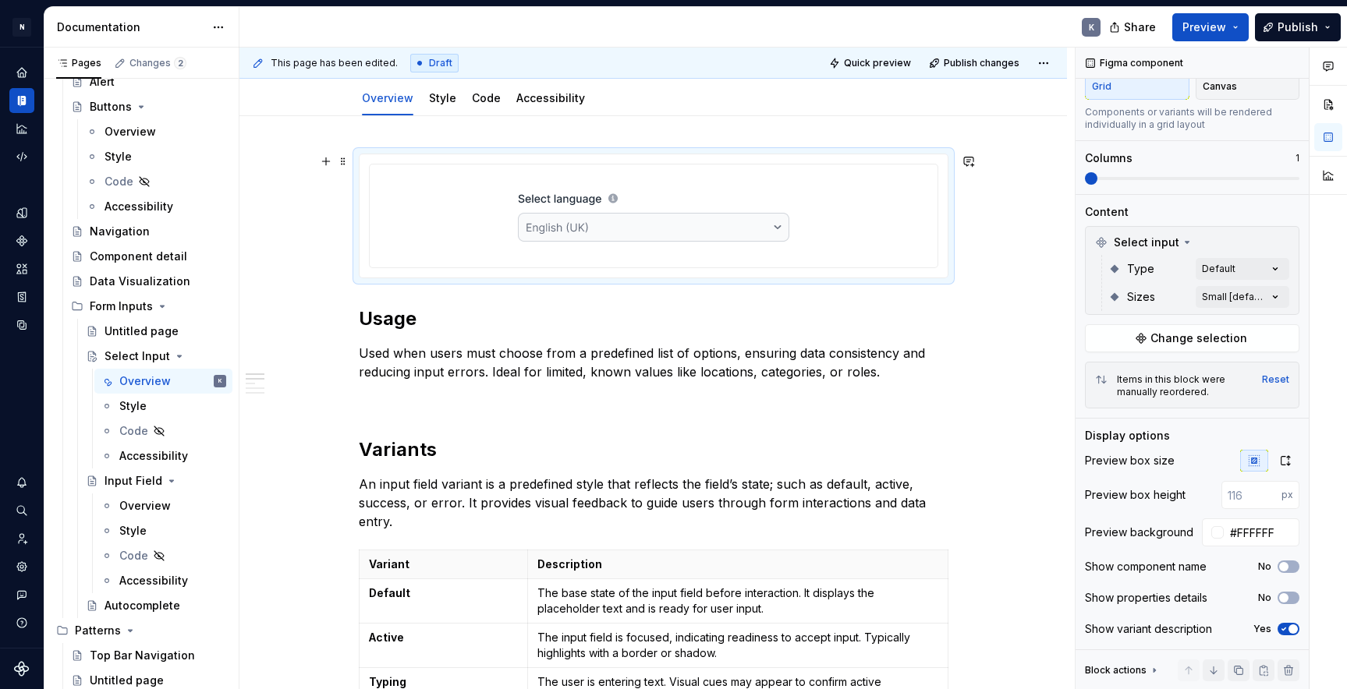
scroll to position [233, 0]
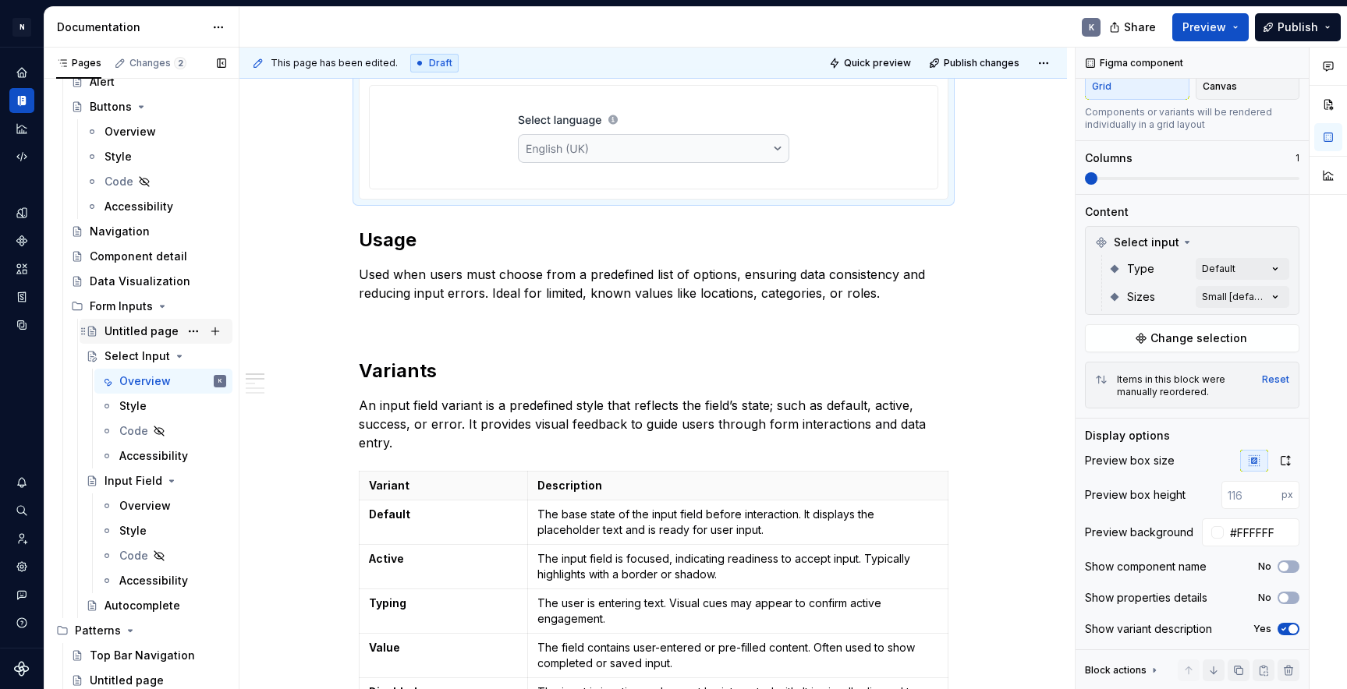
click at [133, 326] on div "Untitled page" at bounding box center [141, 332] width 74 height 16
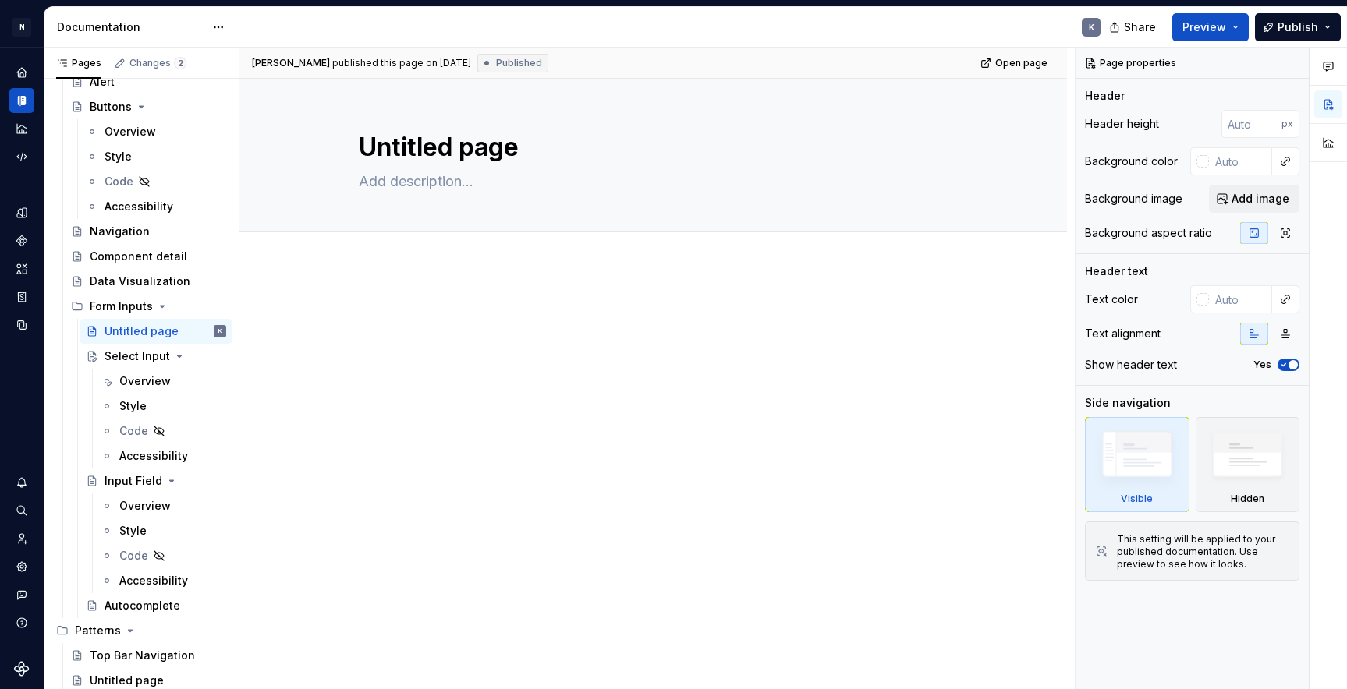
click at [469, 364] on div at bounding box center [654, 343] width 590 height 78
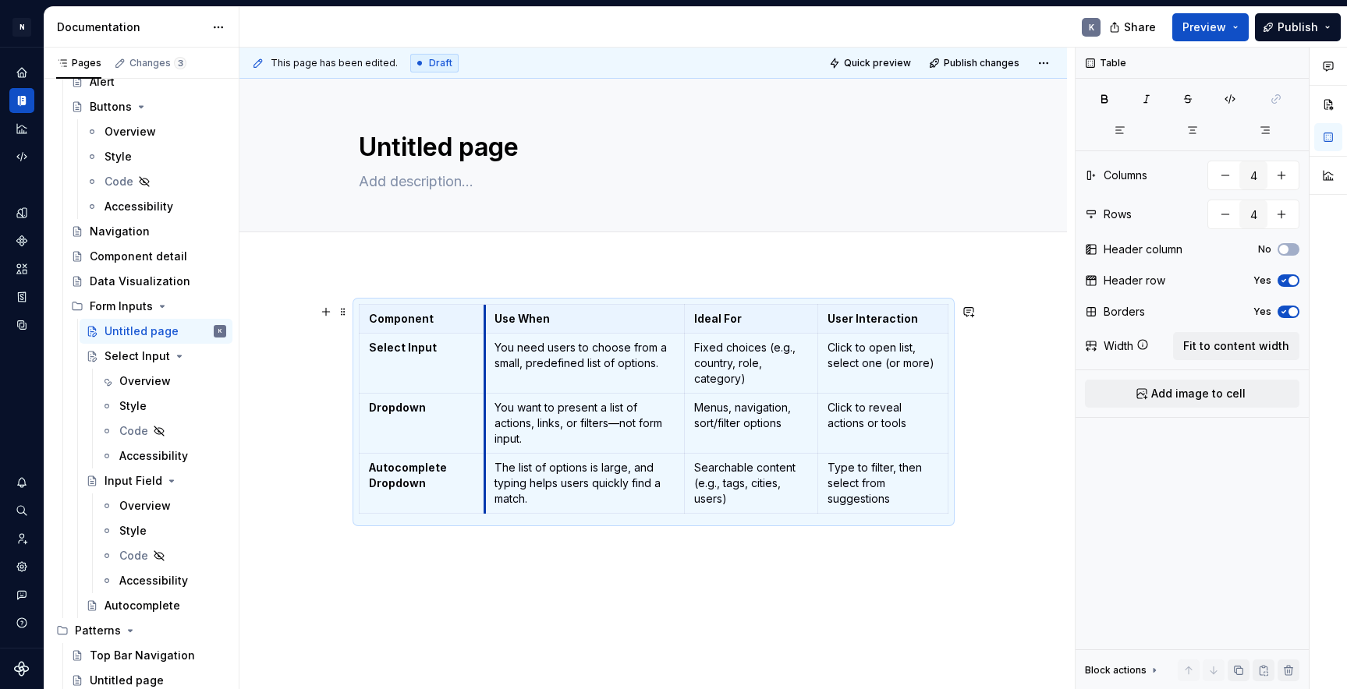
drag, startPoint x: 447, startPoint y: 317, endPoint x: 485, endPoint y: 316, distance: 38.2
click at [504, 278] on div "Component Use When Ideal For User Interaction Select Input You need users to ch…" at bounding box center [652, 506] width 827 height 479
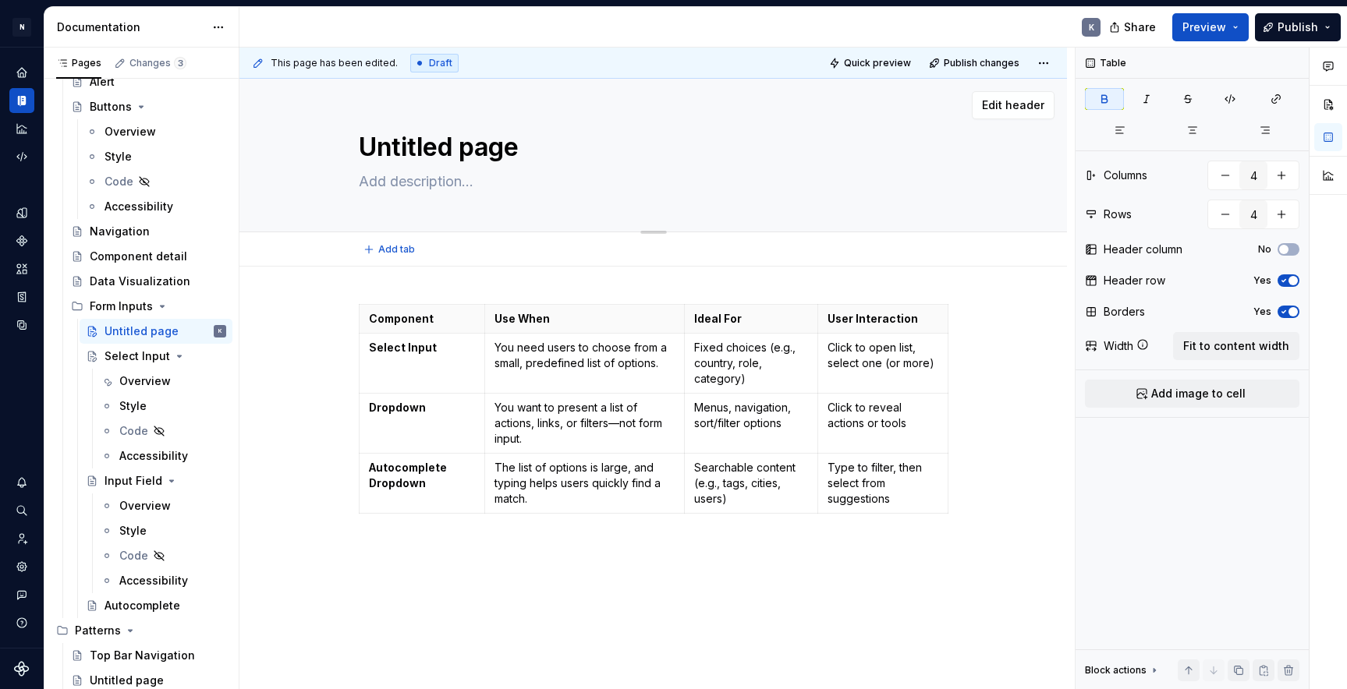
click at [447, 143] on textarea "Untitled page" at bounding box center [651, 147] width 590 height 37
type textarea "*"
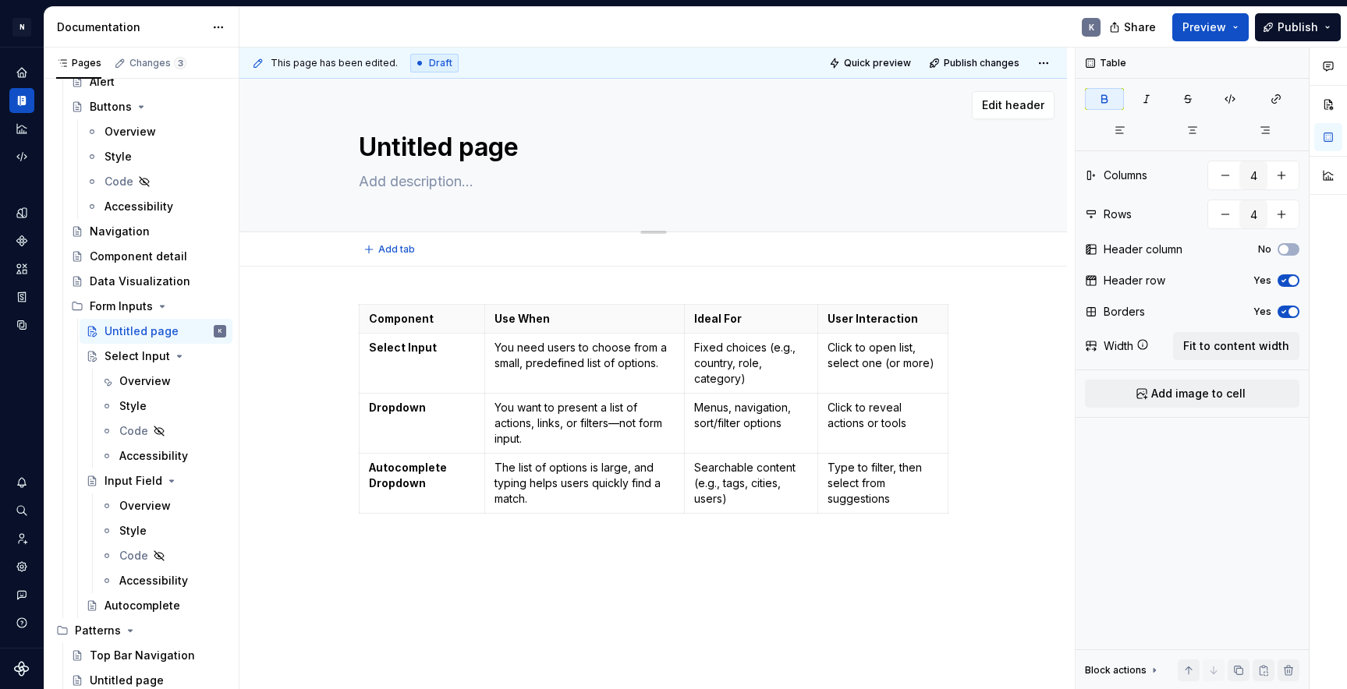
type textarea "O"
type textarea "*"
type textarea "Ov"
type textarea "*"
type textarea "Ove"
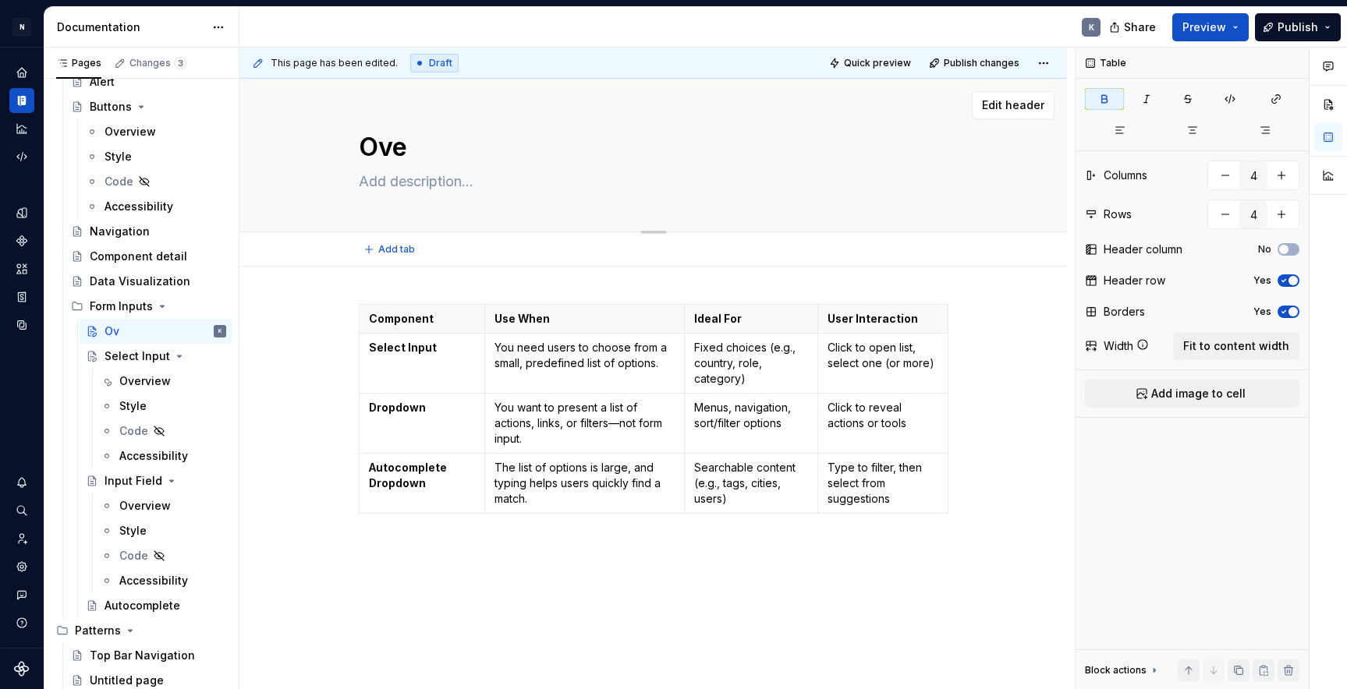
type textarea "*"
type textarea "Over"
type textarea "*"
type textarea "Overl"
type textarea "*"
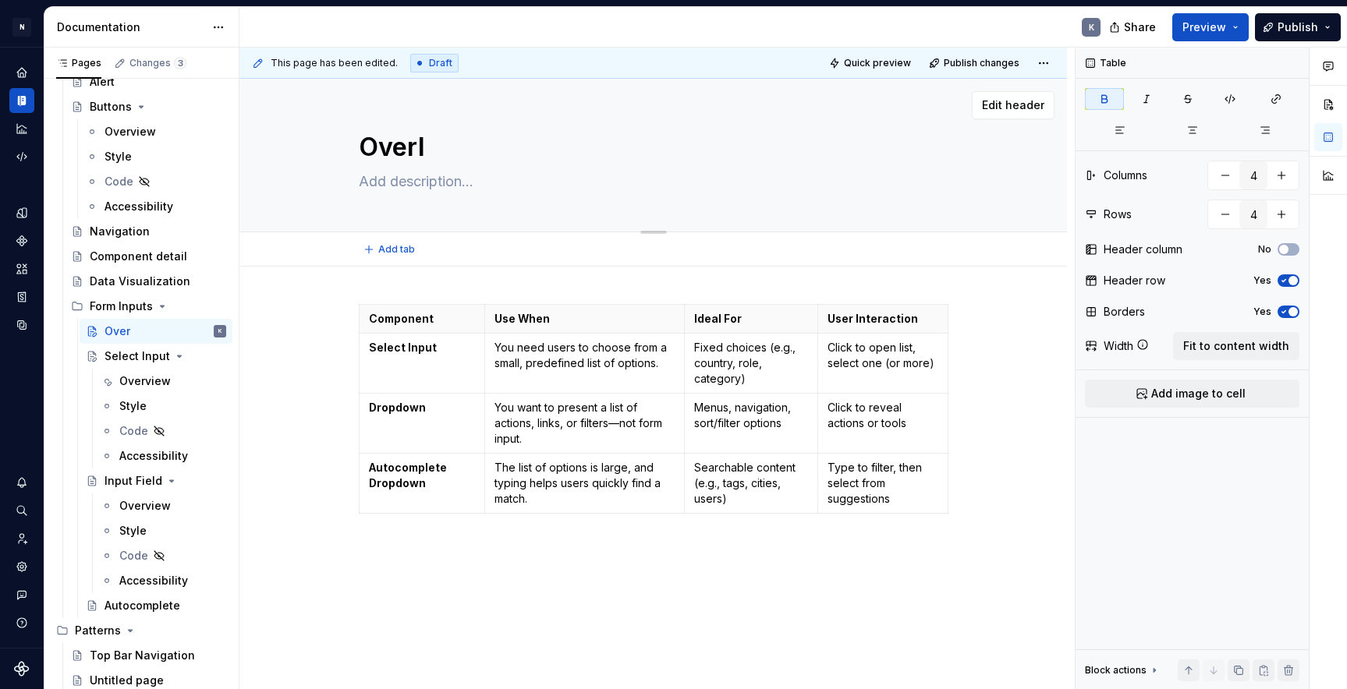
type textarea "Overla"
type textarea "*"
type textarea "Overl"
type textarea "*"
type textarea "Over"
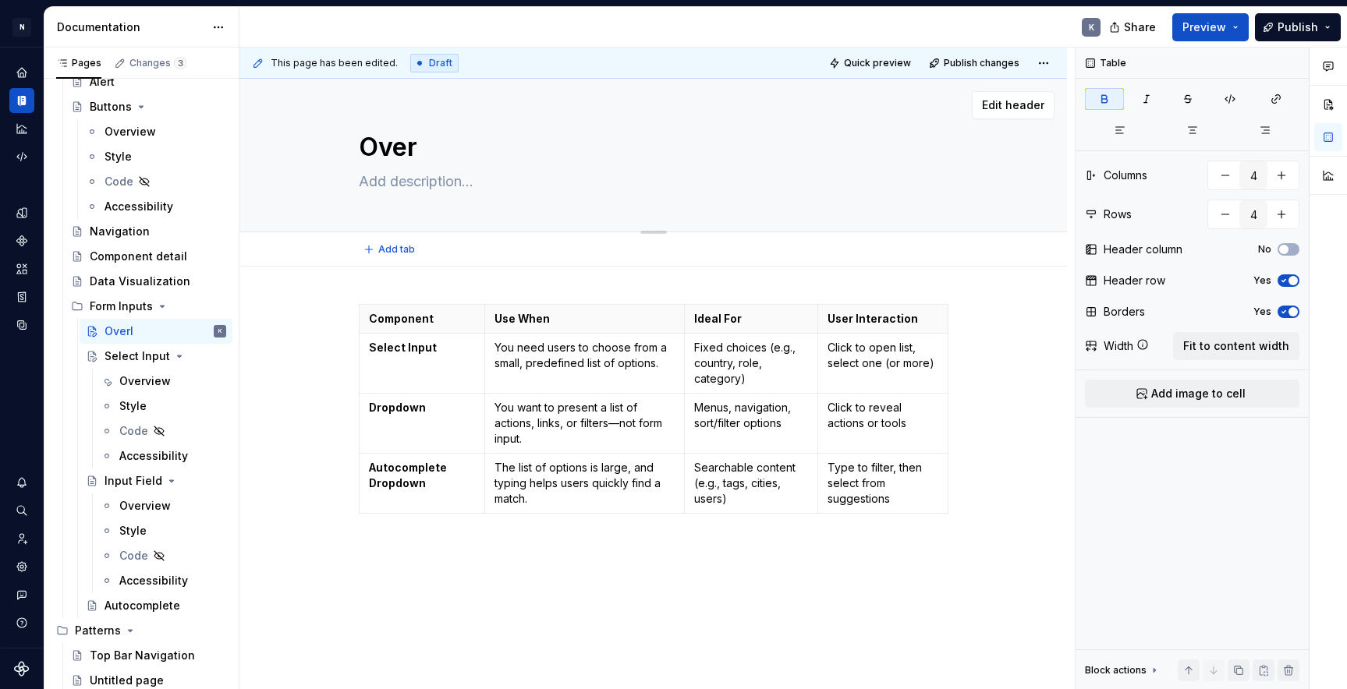
type textarea "*"
type textarea "Overv"
type textarea "*"
type textarea "Overvi"
type textarea "*"
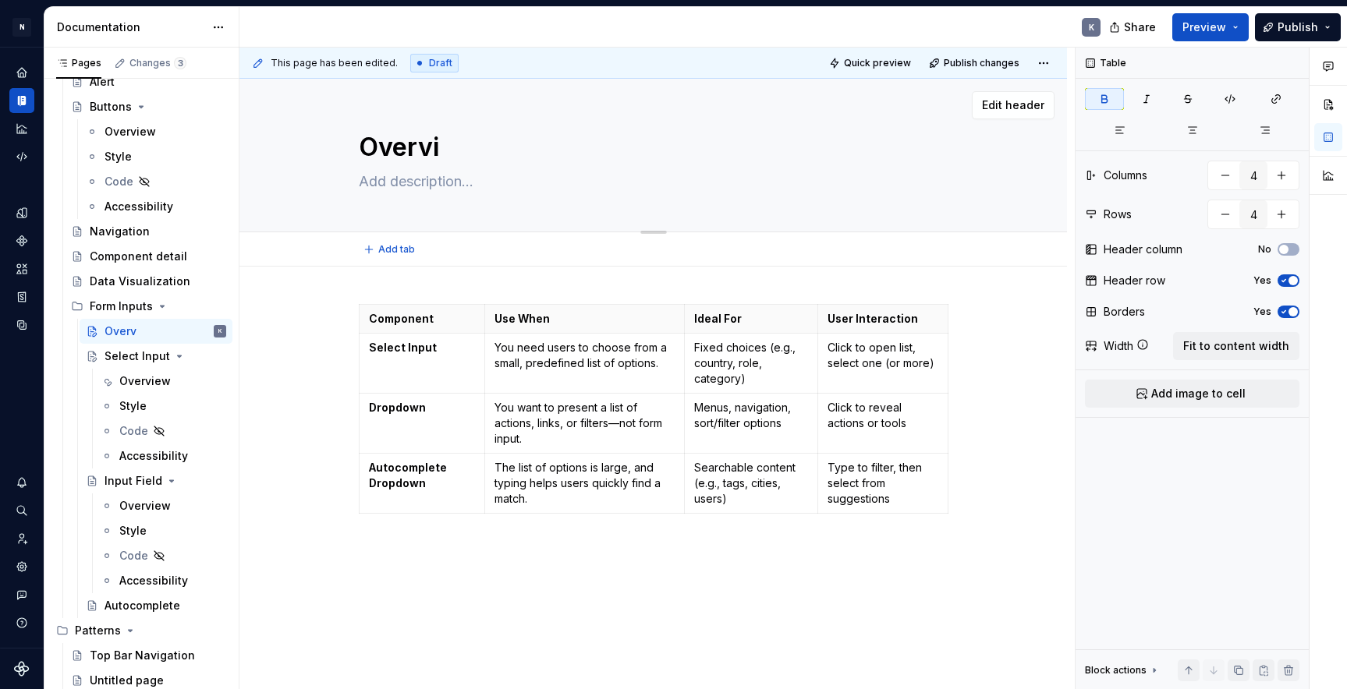
type textarea "Overvie"
type textarea "*"
type textarea "Overview"
type textarea "*"
type textarea "Overview"
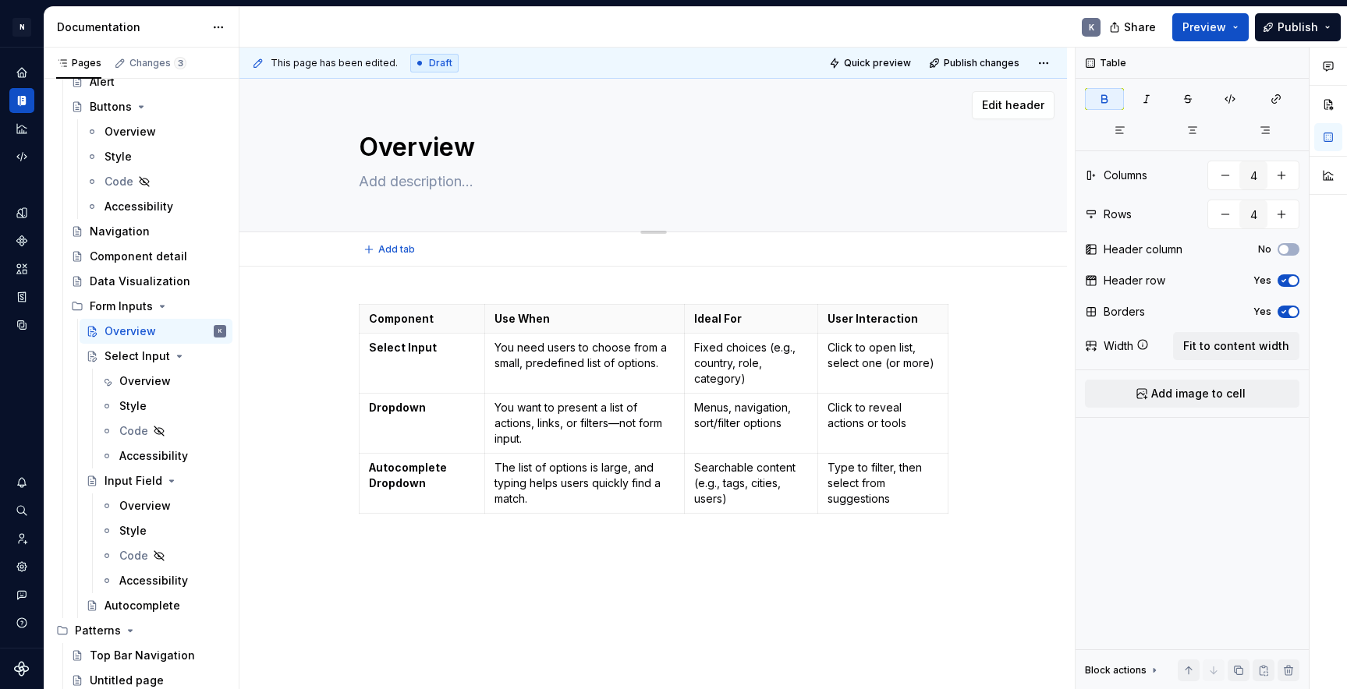
type textarea "*"
type textarea "Overview"
type textarea "*"
type textarea "Overvie"
type textarea "*"
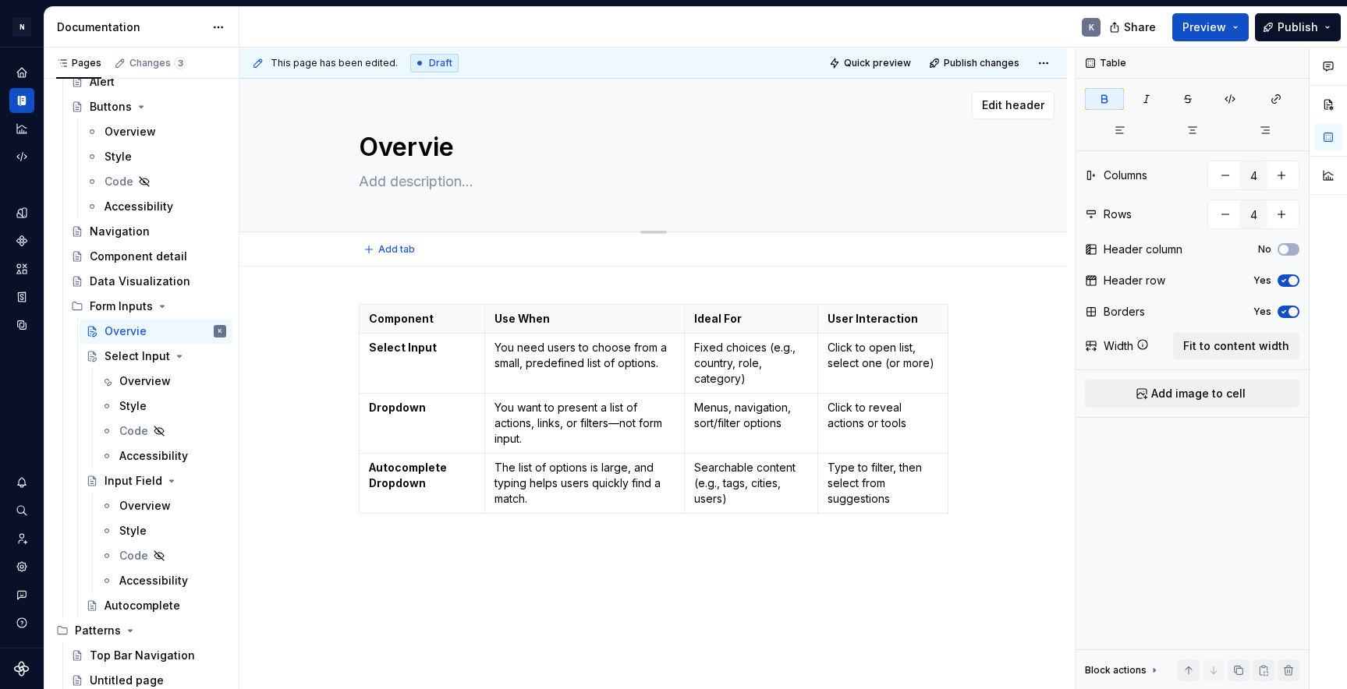
type textarea "Overvi"
type textarea "*"
type textarea "Overvie"
type textarea "*"
type textarea "Overview"
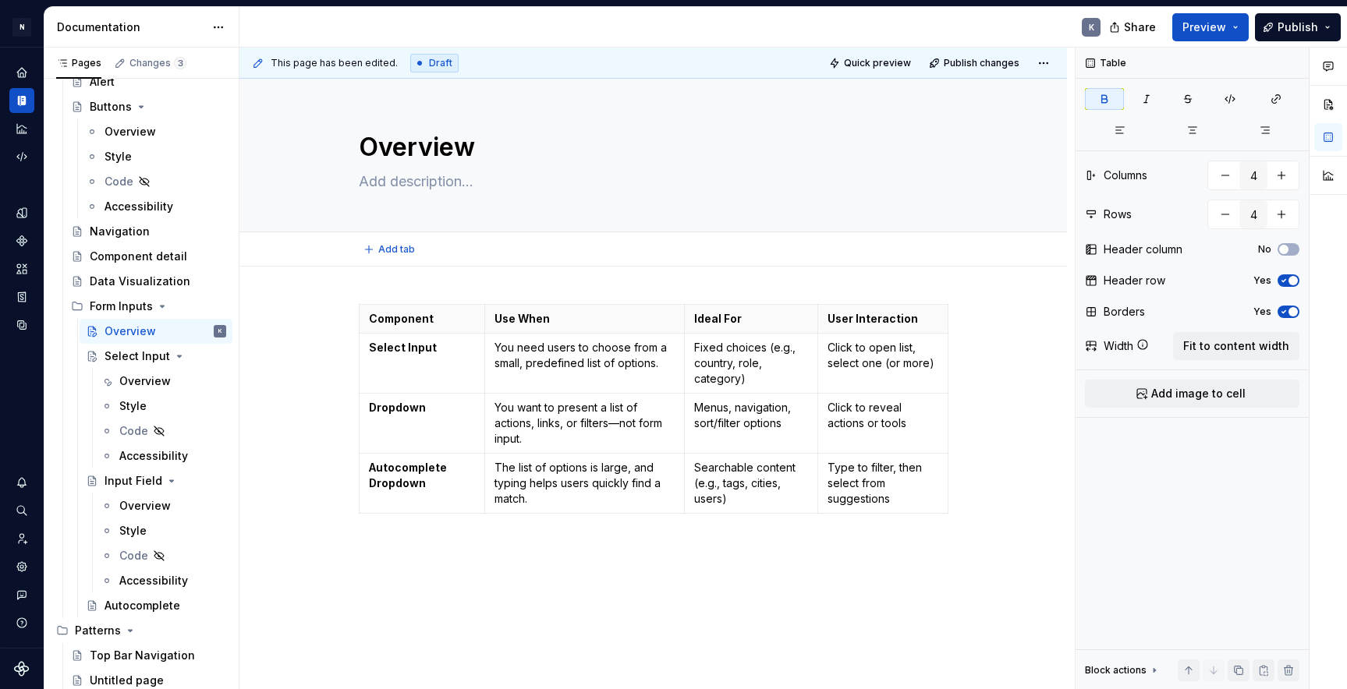
type textarea "*"
type textarea "Overview"
click at [436, 284] on div "Component Use When Ideal For User Interaction Select Input You need users to ch…" at bounding box center [652, 506] width 827 height 479
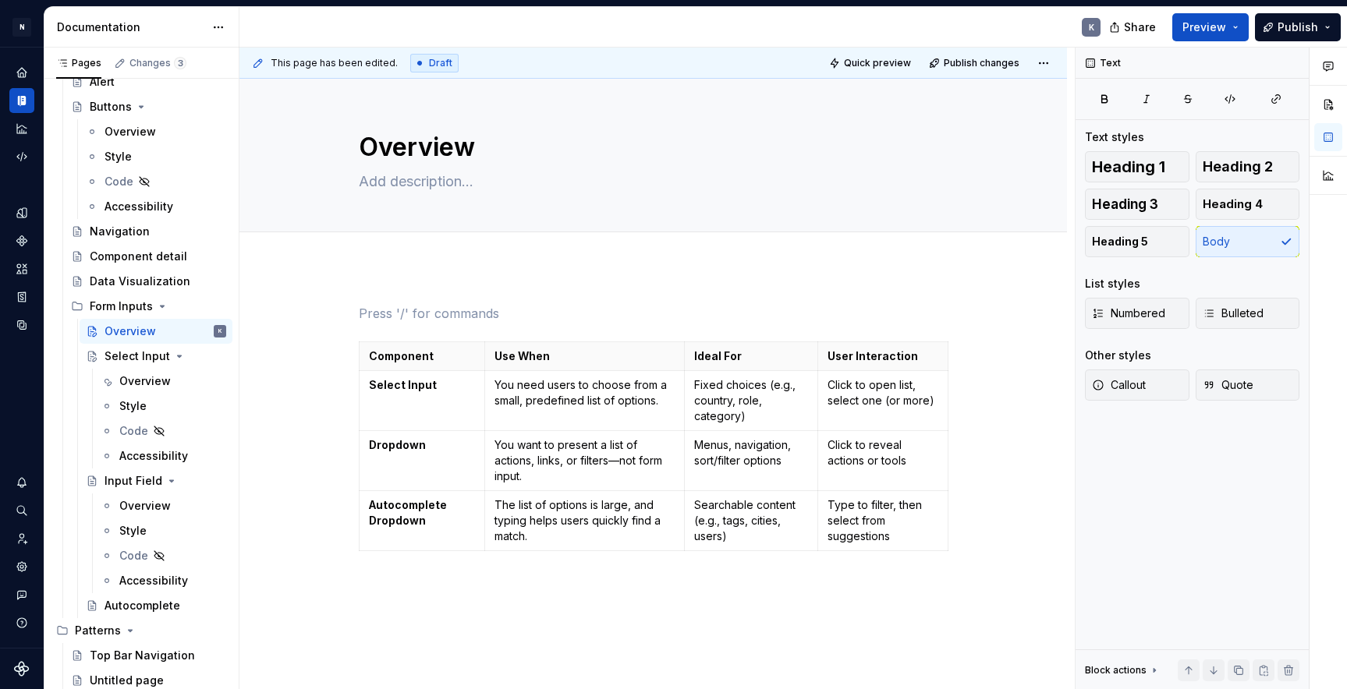
scroll to position [7, 0]
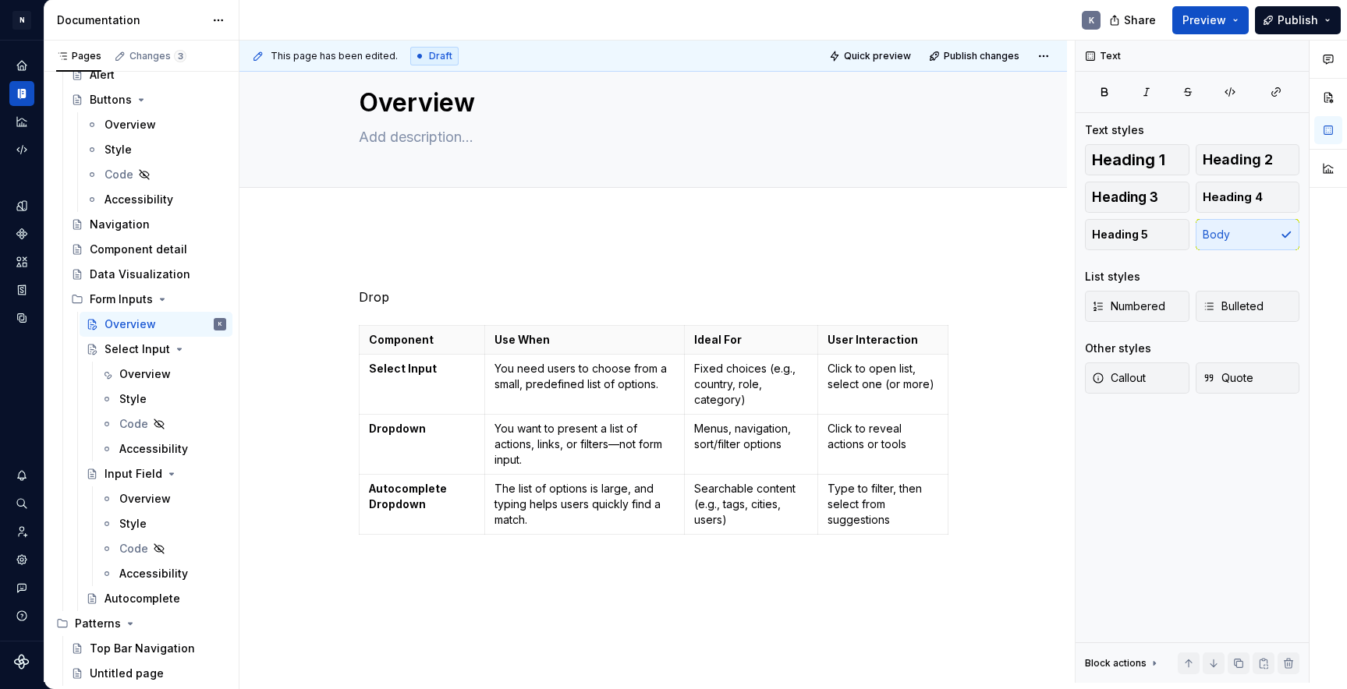
type textarea "*"
